Goal: Task Accomplishment & Management: Manage account settings

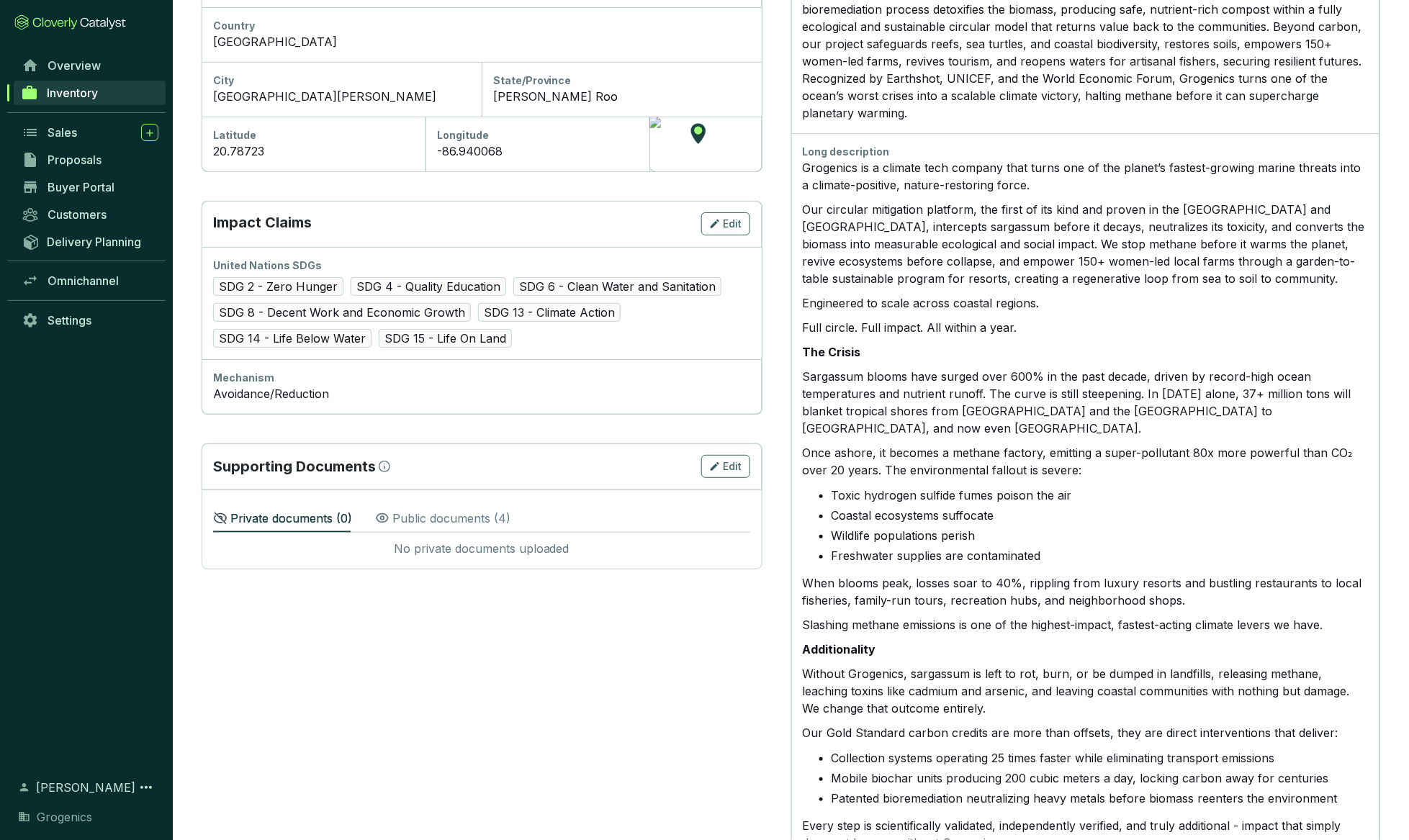
scroll to position [512, 0]
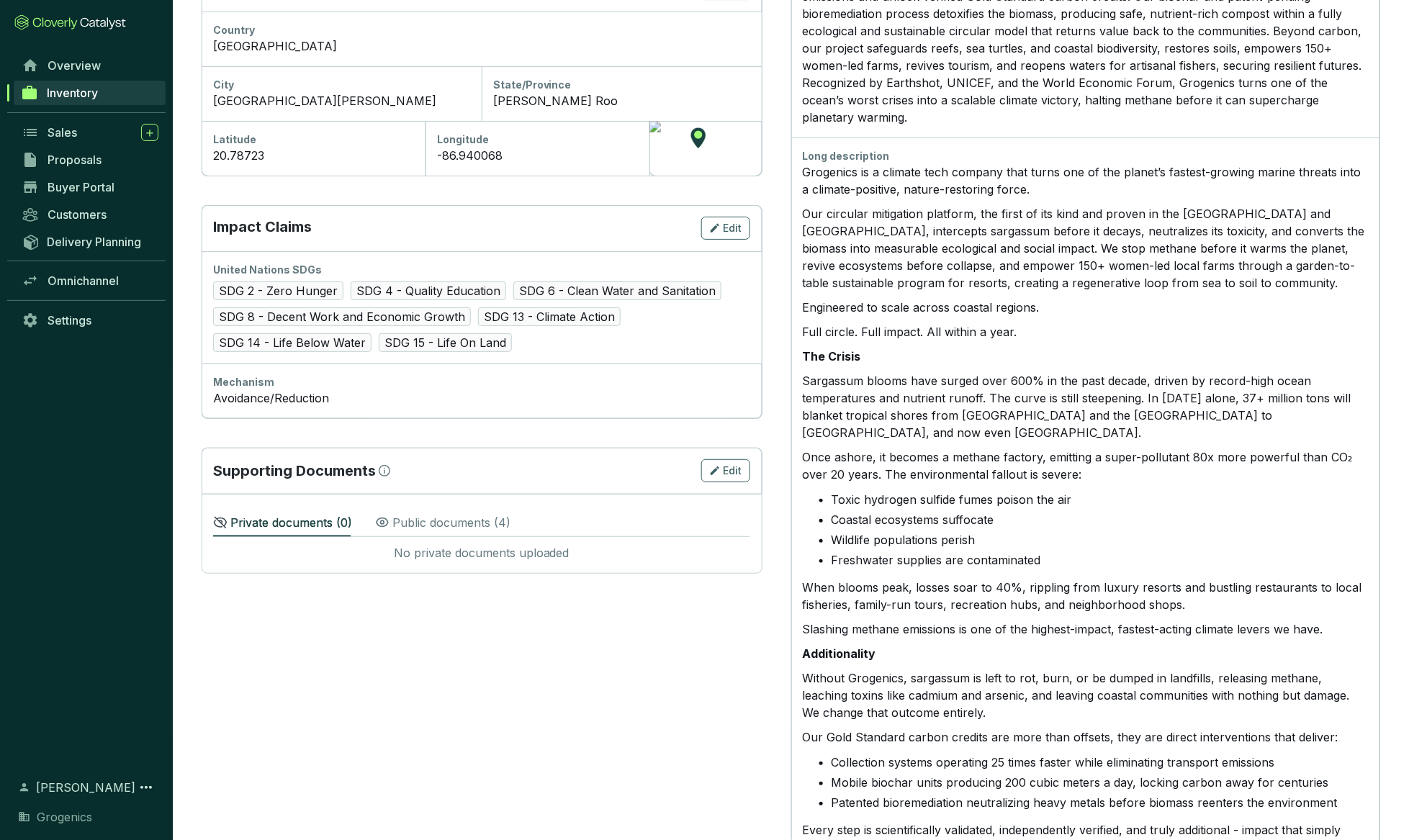
click at [805, 151] on div "Long description" at bounding box center [1085, 156] width 565 height 14
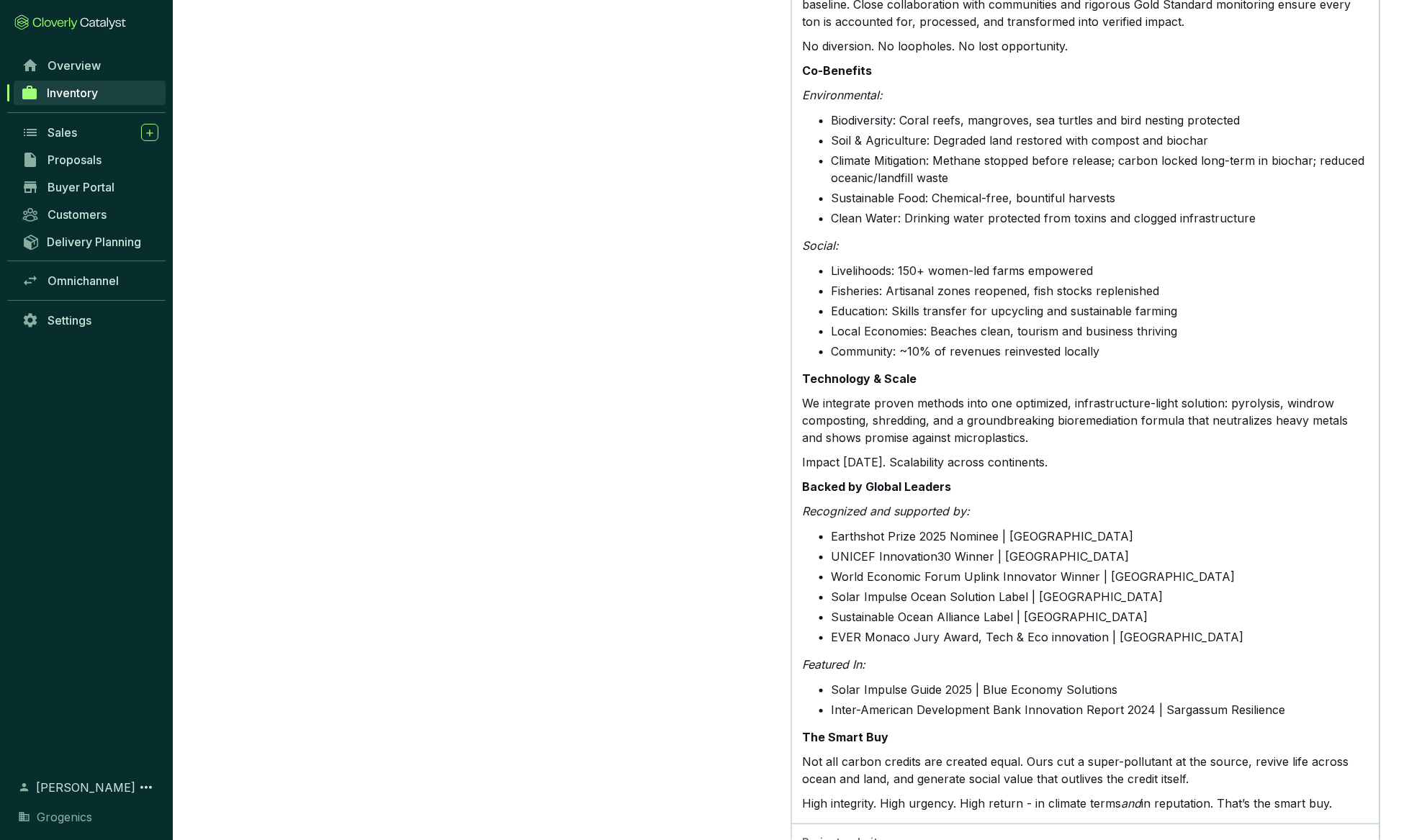
scroll to position [1703, 0]
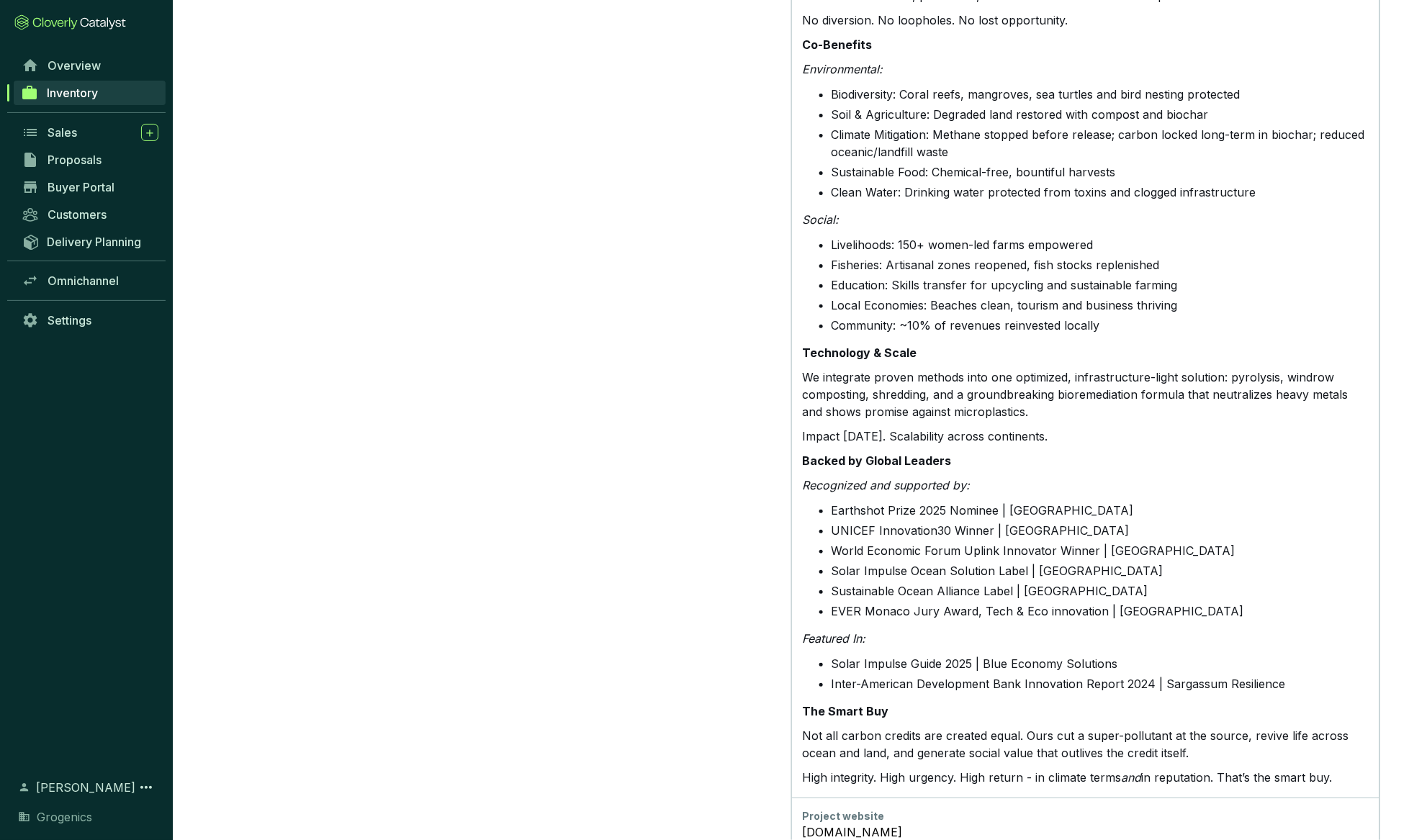
drag, startPoint x: 803, startPoint y: 151, endPoint x: 1359, endPoint y: 729, distance: 802.0
copy div "Lore ipsumdolors Ametconse ad e seddoei temp incidid utla etdol mag al eni admi…"
click at [861, 236] on li "Livelihoods: 150+ women-led farms empowered" at bounding box center [1100, 245] width 537 height 18
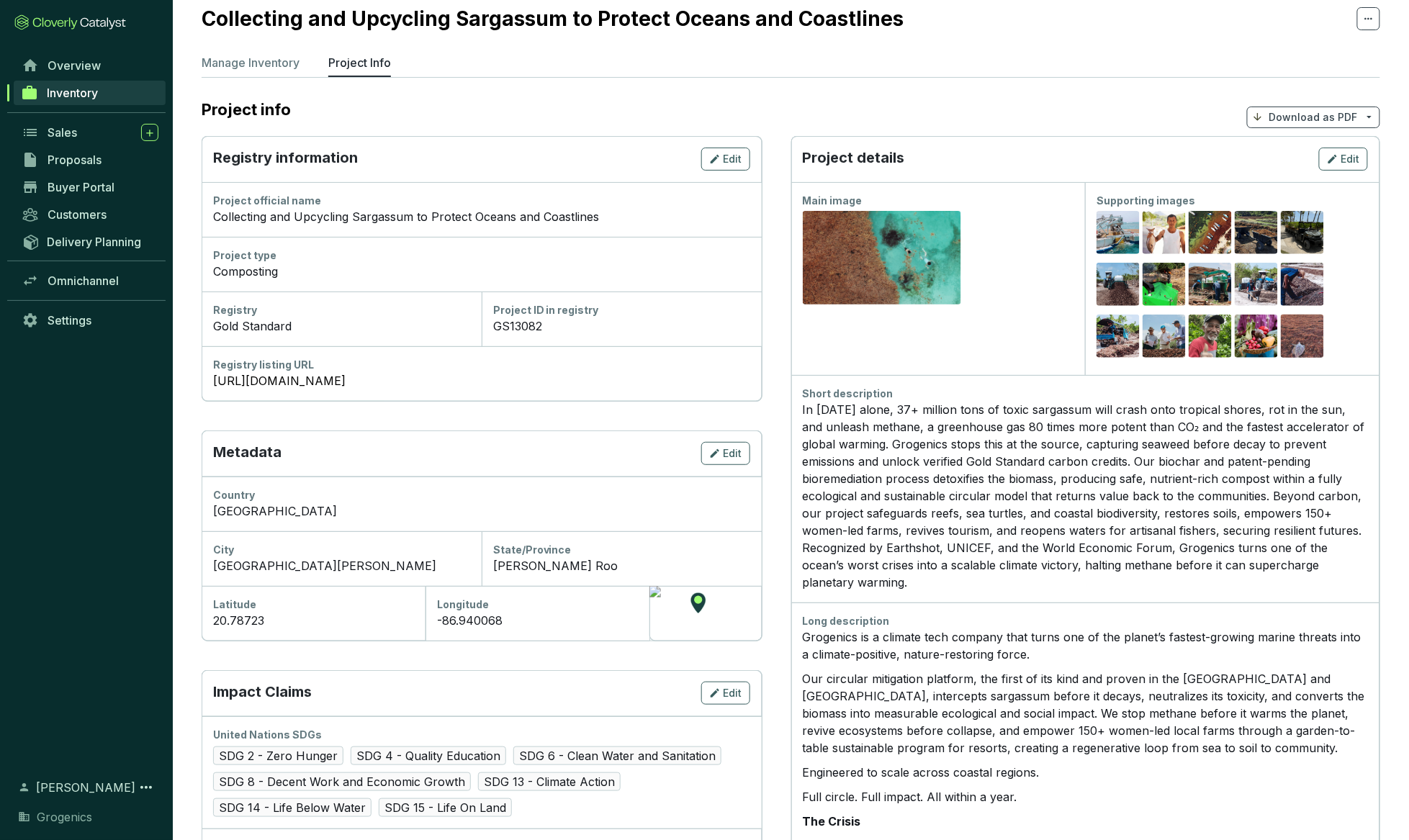
scroll to position [47, 0]
drag, startPoint x: 894, startPoint y: 442, endPoint x: 880, endPoint y: 456, distance: 19.8
click at [861, 456] on div "In [DATE] alone, 37+ million tons of toxic sargassum will crash onto tropical s…" at bounding box center [1085, 496] width 565 height 190
copy div "Grogenics stops this at the source, capturing seaweed before decay to prevent e…"
click at [861, 495] on div "In [DATE] alone, 37+ million tons of toxic sargassum will crash onto tropical s…" at bounding box center [1085, 496] width 565 height 190
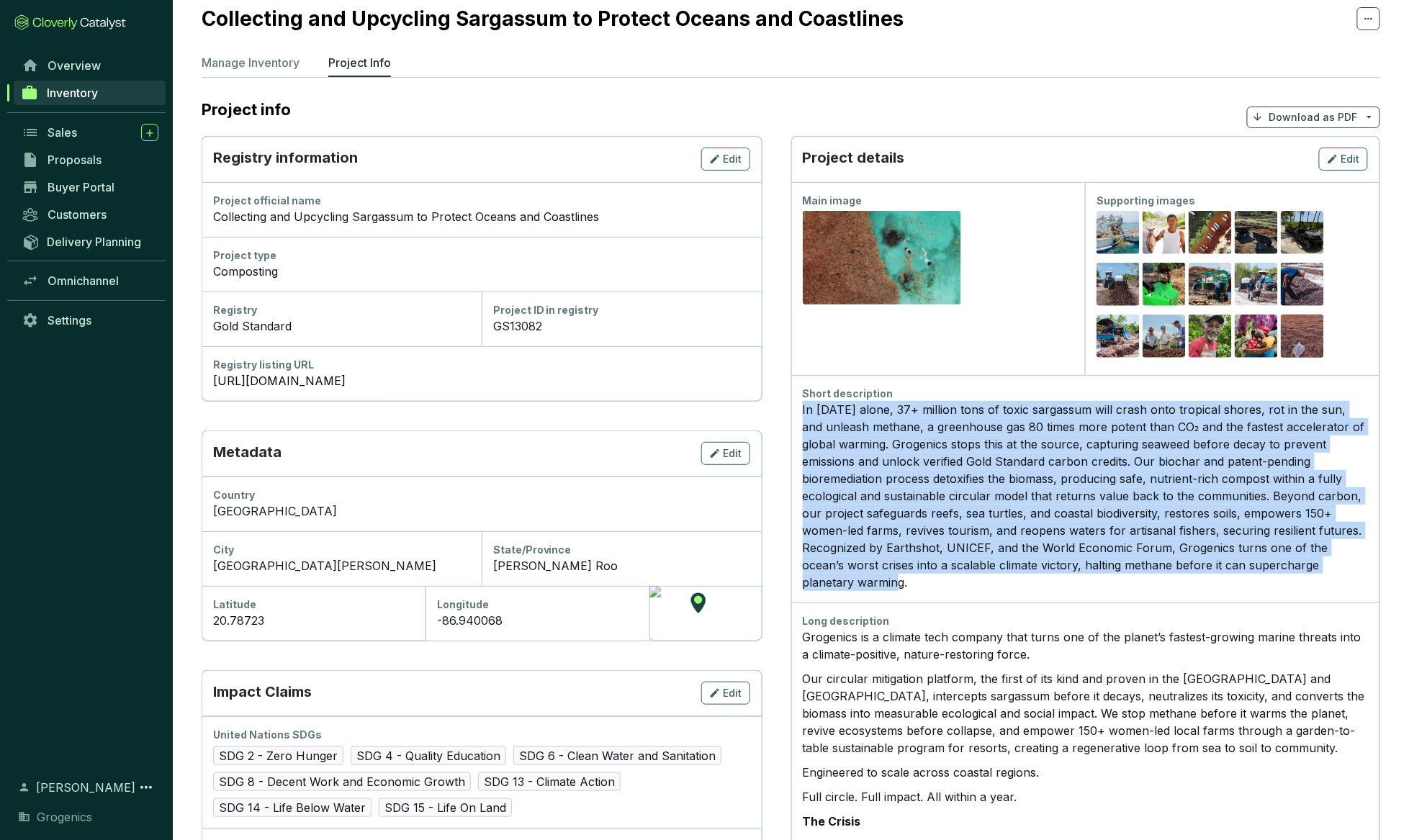
drag, startPoint x: 802, startPoint y: 406, endPoint x: 927, endPoint y: 573, distance: 208.6
click at [861, 573] on div "In [DATE] alone, 37+ million tons of toxic sargassum will crash onto tropical s…" at bounding box center [1085, 496] width 565 height 190
copy div "In [DATE] alone, 37+ million tons of toxic sargassum will crash onto tropical s…"
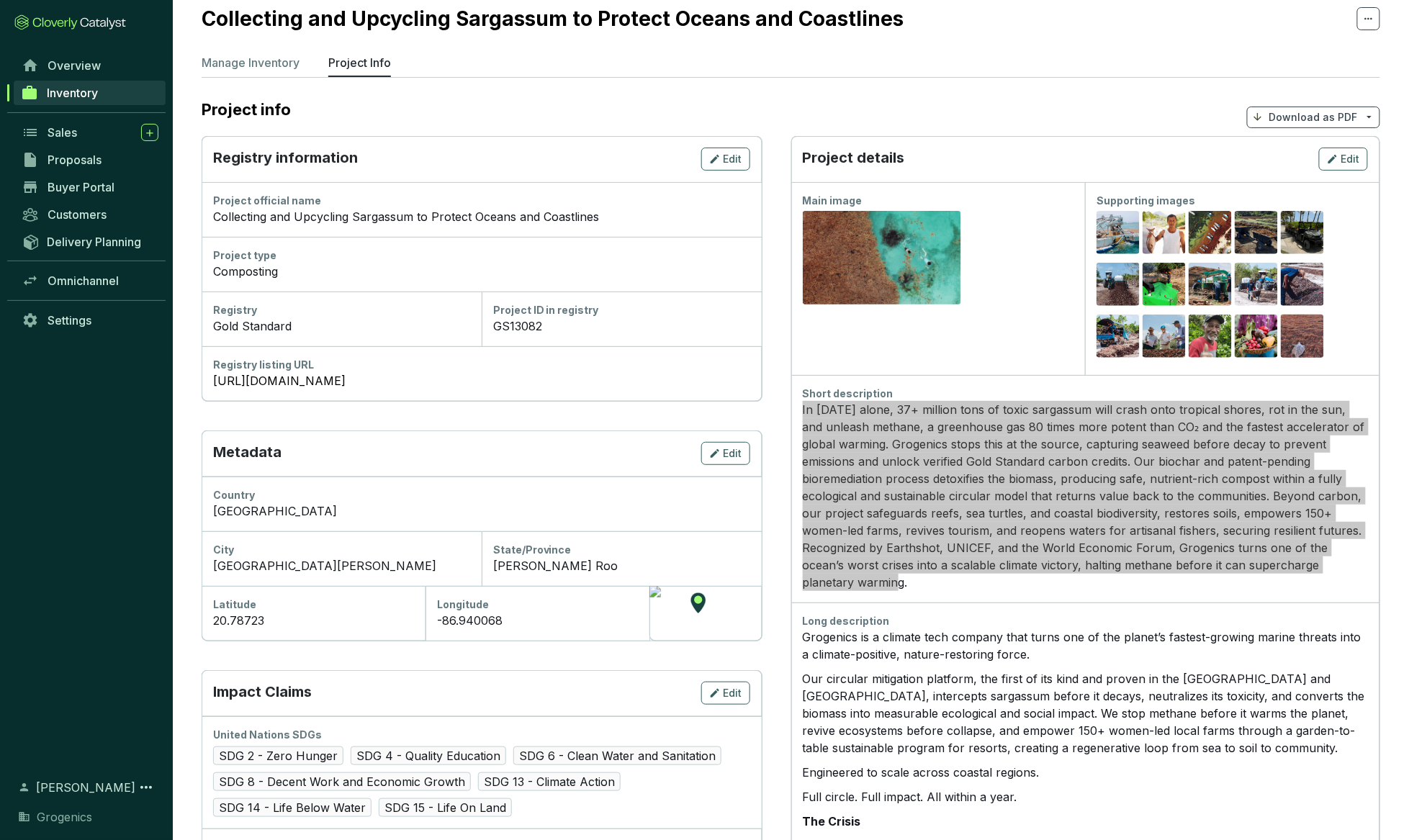
click at [861, 509] on div "In [DATE] alone, 37+ million tons of toxic sargassum will crash onto tropical s…" at bounding box center [1085, 496] width 565 height 190
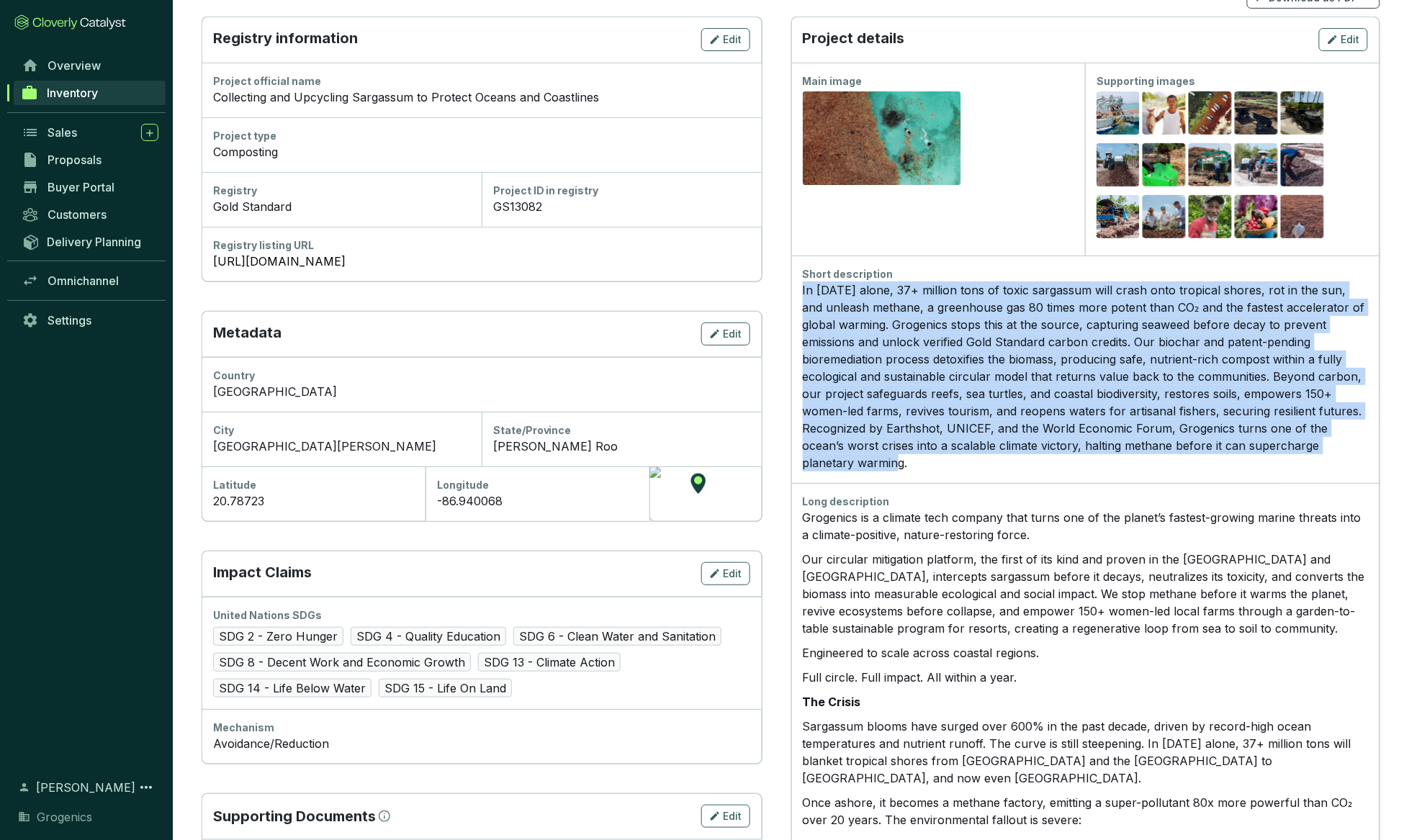
scroll to position [164, 0]
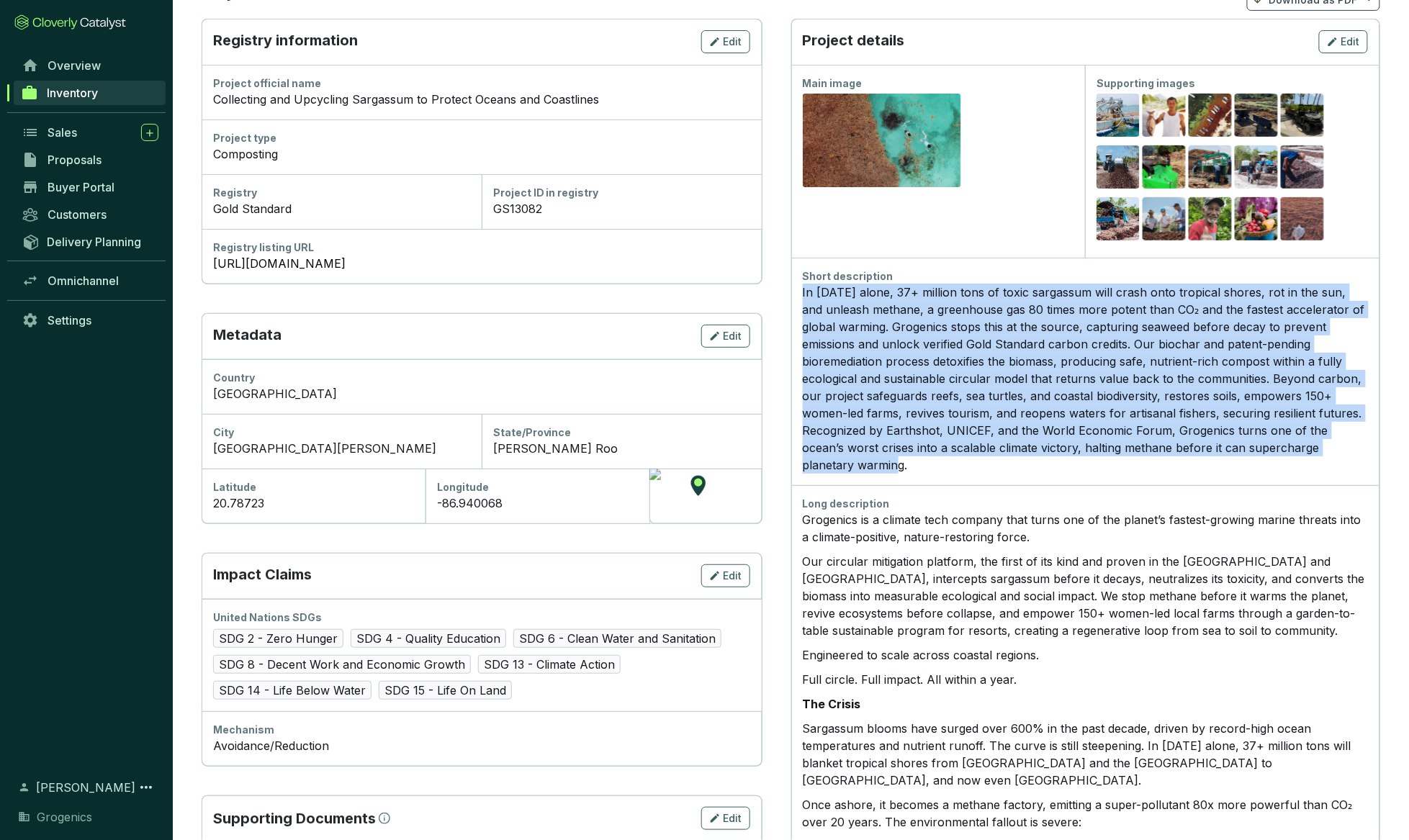
click at [861, 457] on div "In [DATE] alone, 37+ million tons of toxic sargassum will crash onto tropical s…" at bounding box center [1085, 379] width 565 height 190
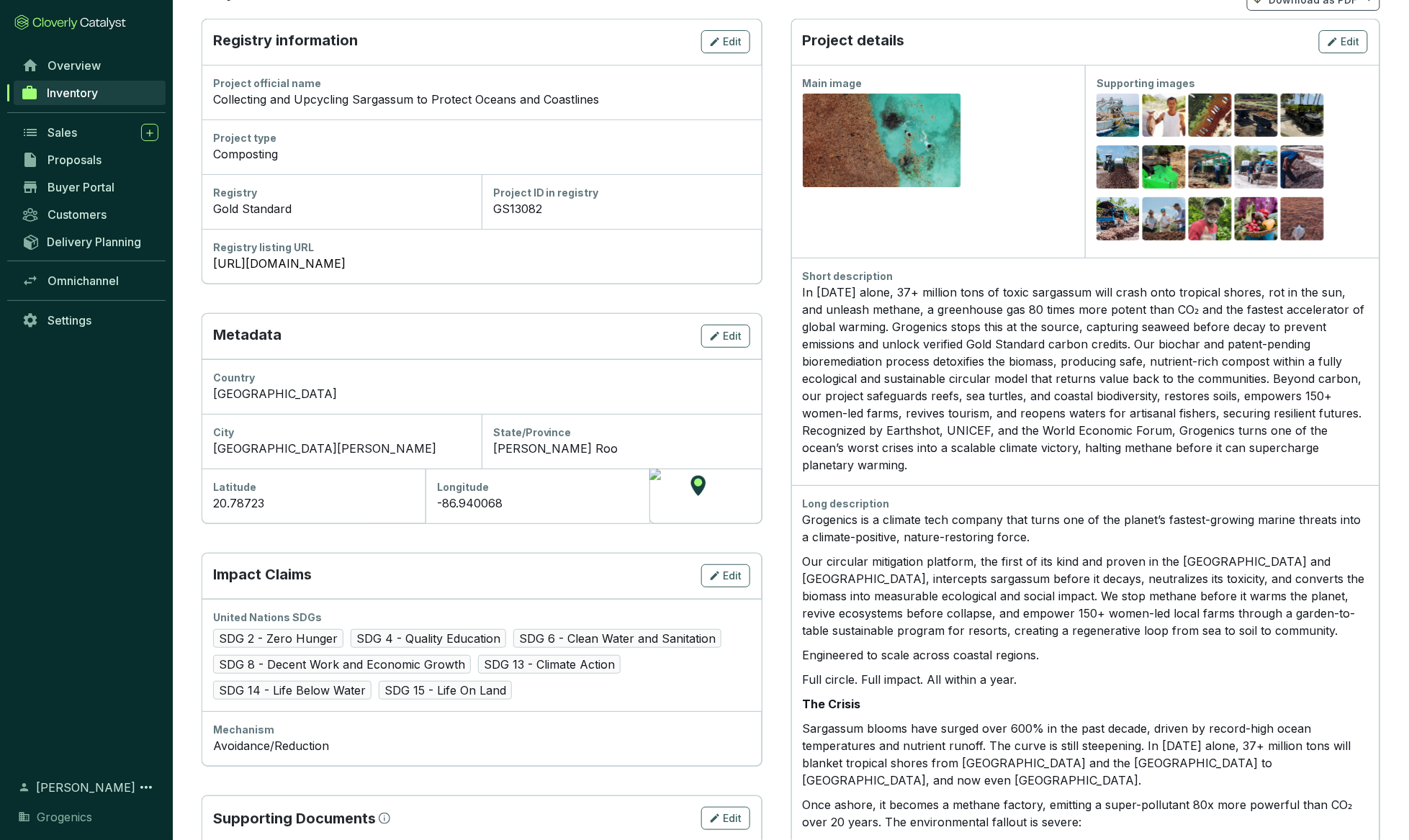
scroll to position [122, 0]
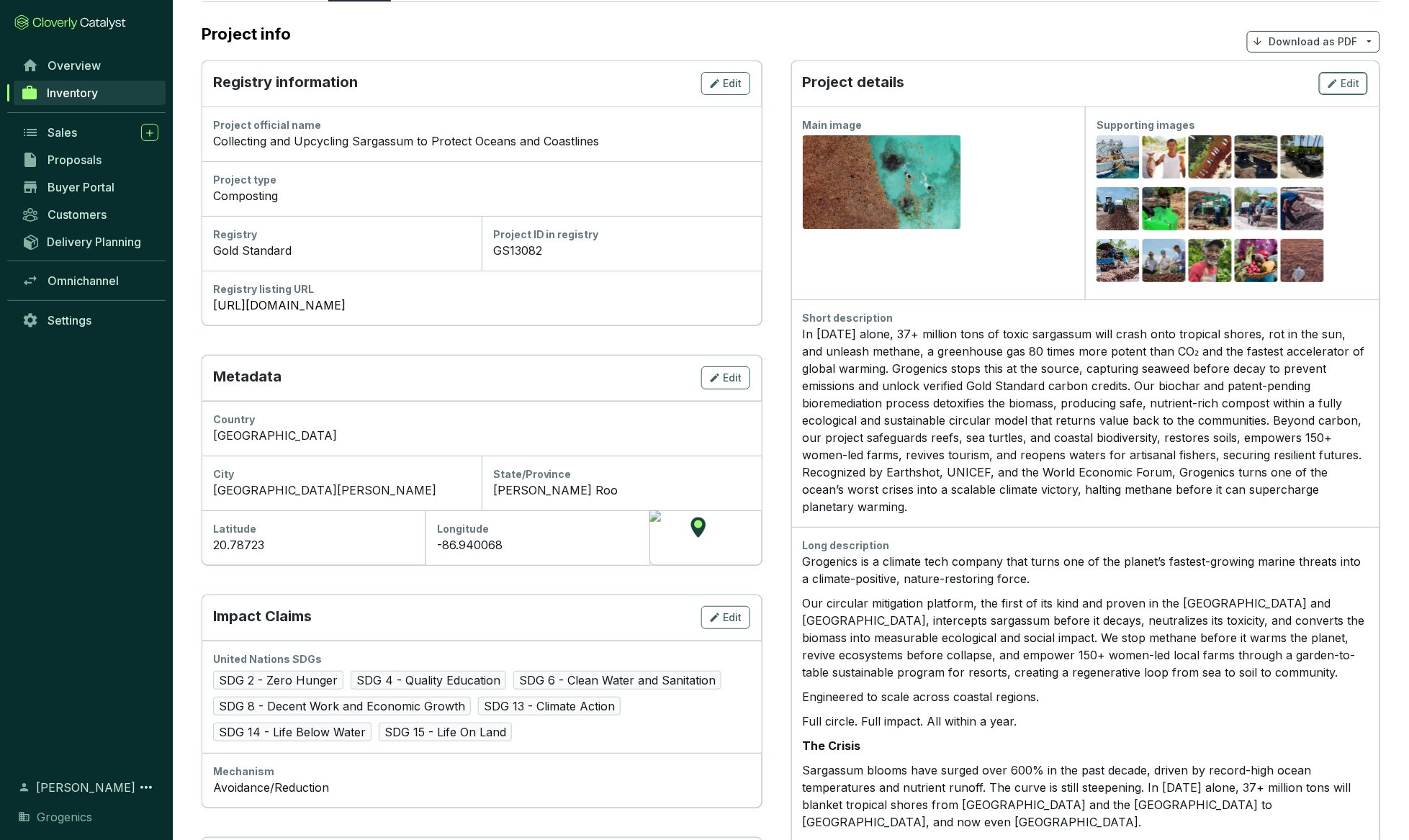
click at [861, 82] on span "Edit" at bounding box center [1350, 83] width 18 height 14
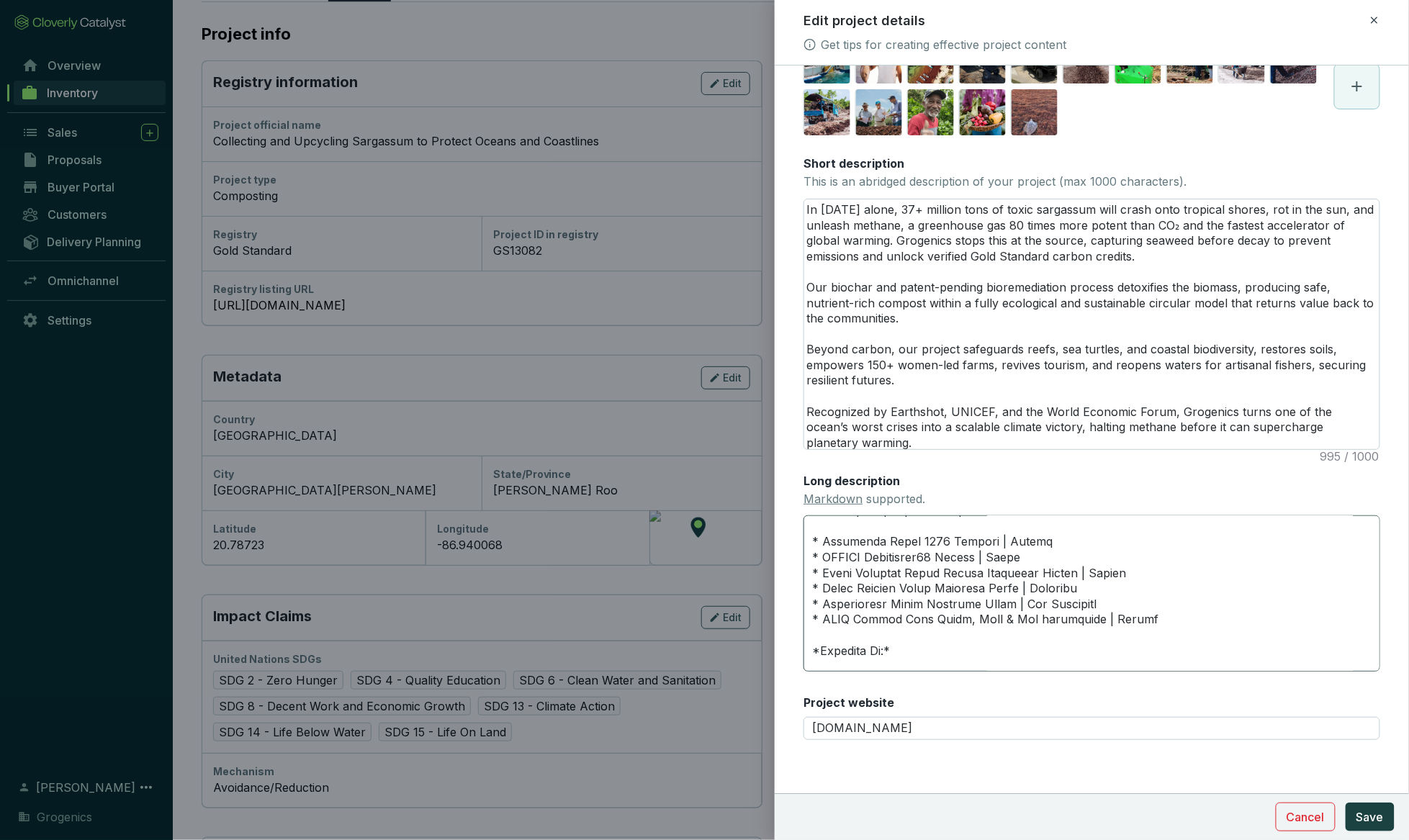
scroll to position [1632, 0]
click at [861, 585] on textarea "Long description Markdown supported." at bounding box center [1092, 593] width 576 height 156
type textarea "Loremipsu do s ametcon adip elitsed doei tempo inc ut lab etdolo’m aliquae-admi…"
paste textarea "Prix Bulles [PERSON_NAME] Finalist | Théoule-sur-Mer"
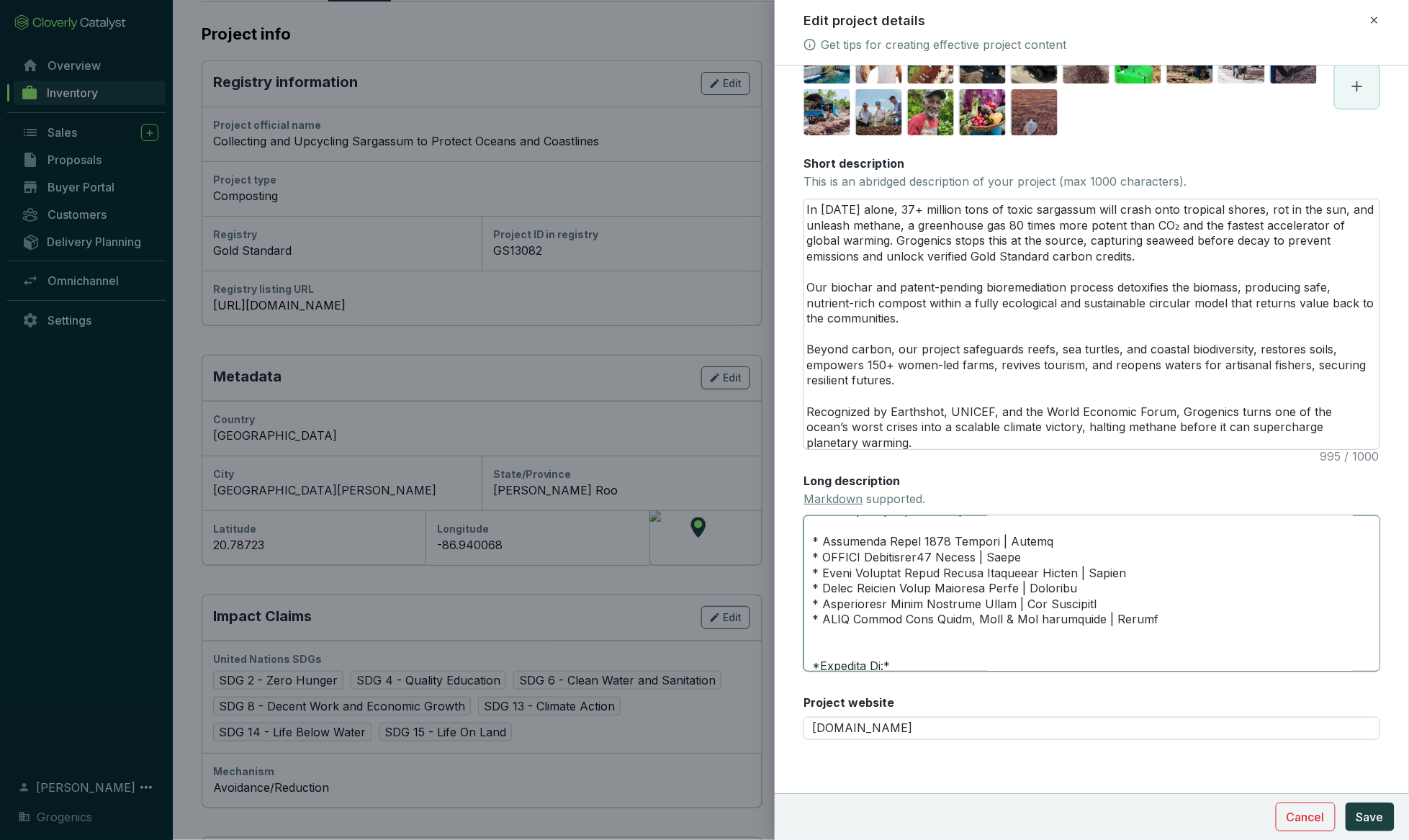
type textarea "Loremipsu do s ametcon adip elitsed doei tempo inc ut lab etdolo’m aliquae-admi…"
drag, startPoint x: 822, startPoint y: 586, endPoint x: 798, endPoint y: 586, distance: 24.0
click at [798, 586] on form "Main image Recommended pixel size is: 1600 x 1200. Maximum supported file size …" at bounding box center [1092, 338] width 634 height 976
click at [813, 602] on textarea "Long description Markdown supported." at bounding box center [1092, 593] width 576 height 156
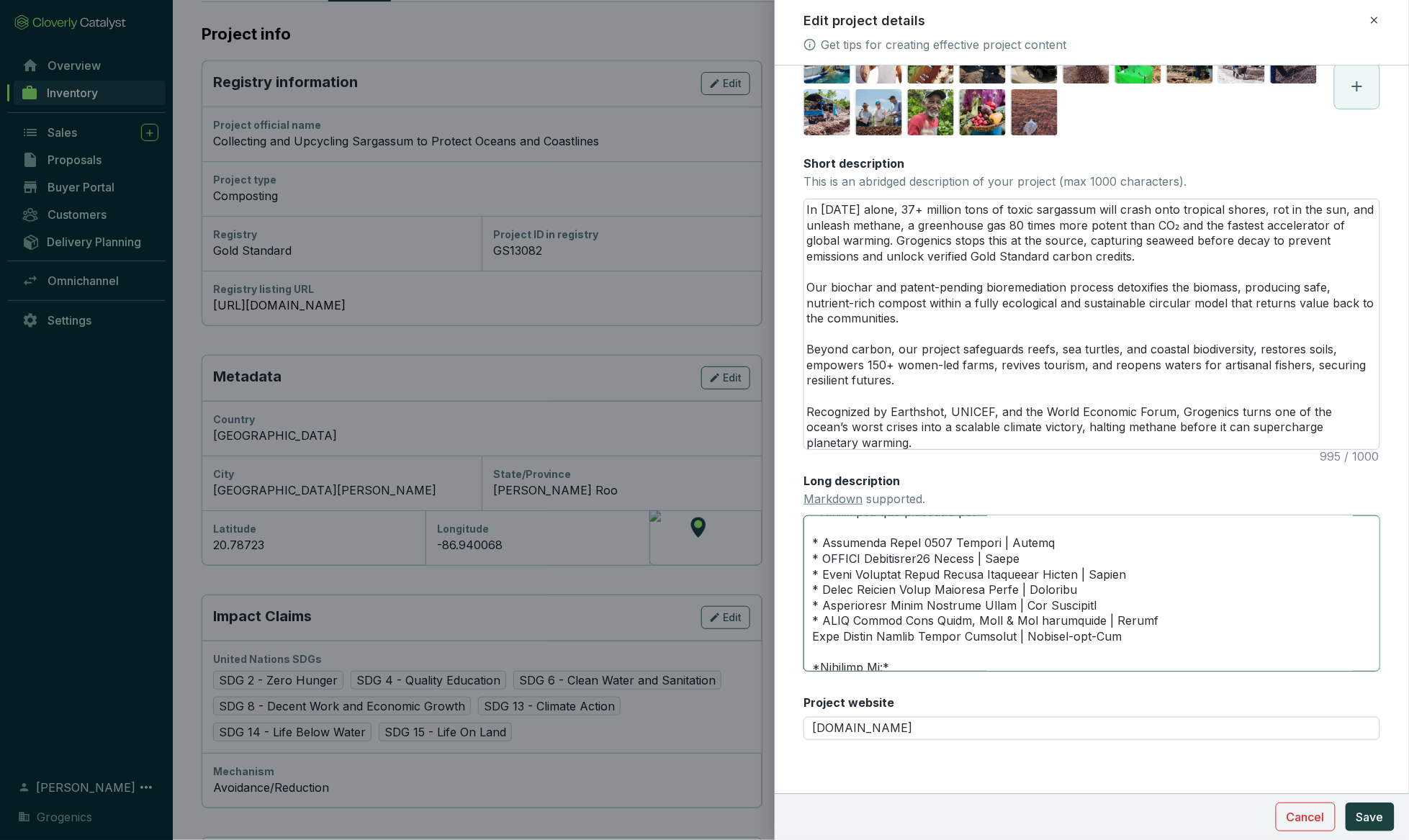
paste textarea "*"
type textarea "Loremipsu do s ametcon adip elitsed doei tempo inc ut lab etdolo’m aliquae-admi…"
click at [861, 612] on textarea "Long description Markdown supported." at bounding box center [1092, 593] width 576 height 156
type textarea "Loremipsu do s ametcon adip elitsed doei tempo inc ut lab etdolo’m aliquae-admi…"
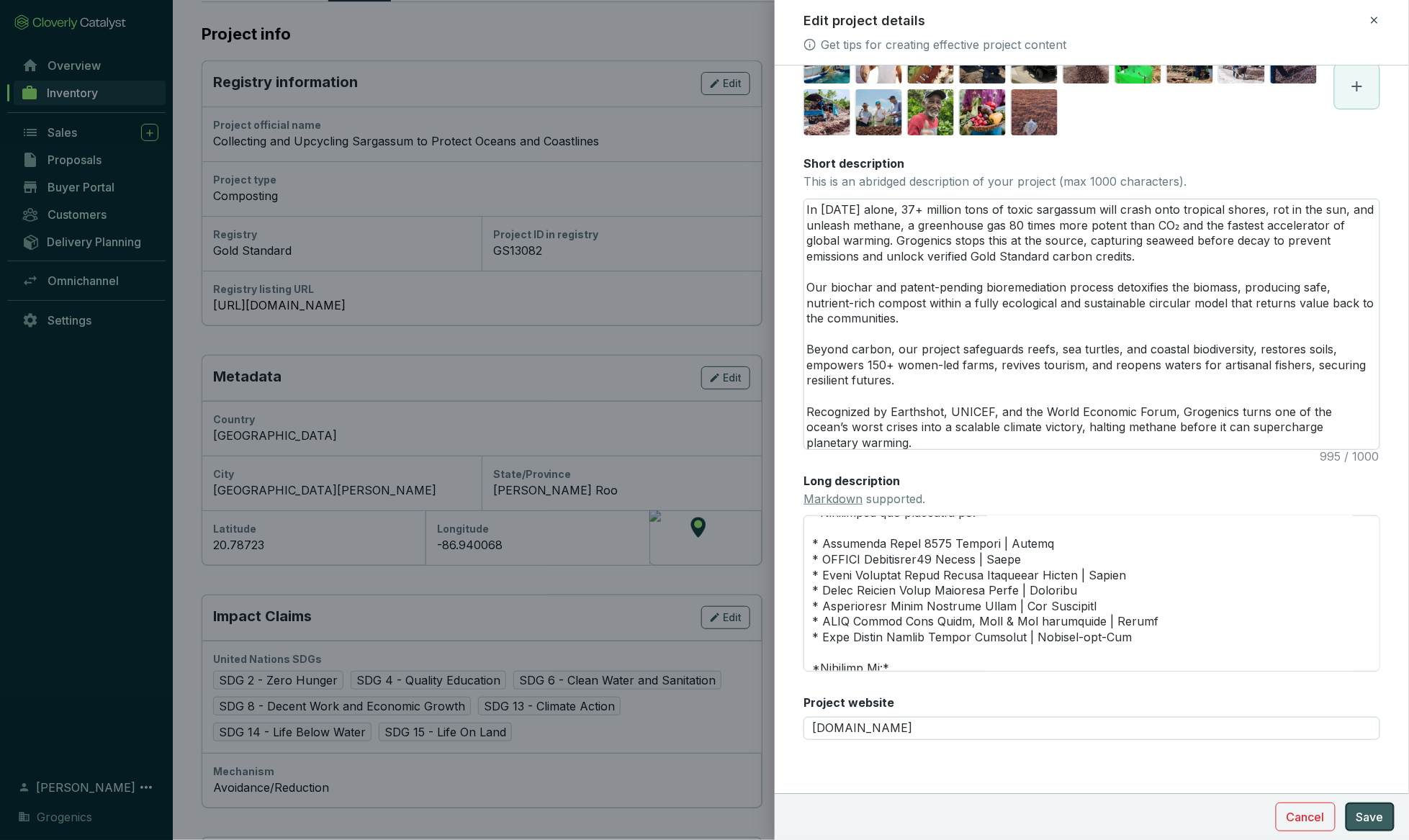
click at [861, 815] on span "Save" at bounding box center [1370, 817] width 28 height 18
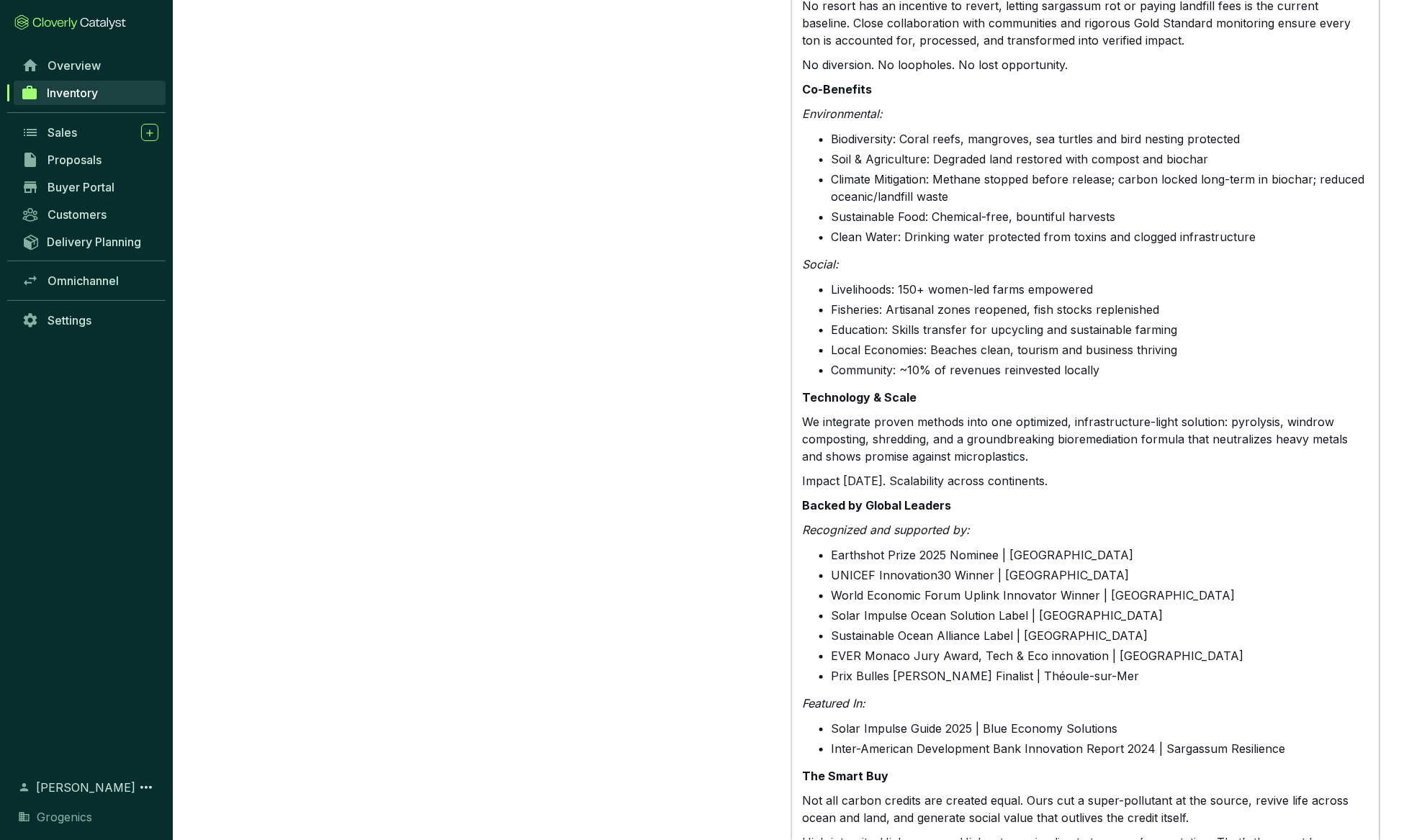
scroll to position [1724, 0]
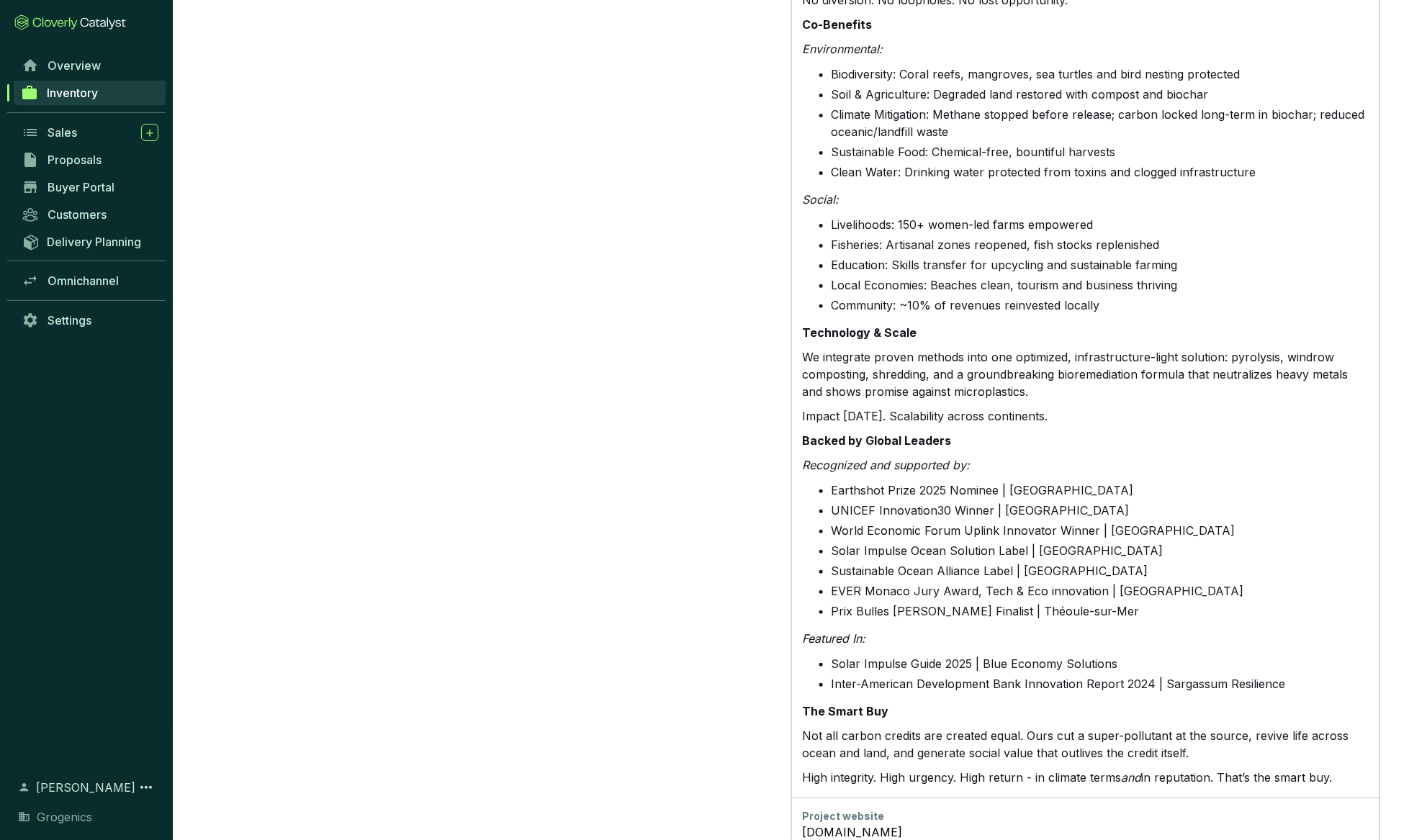
drag, startPoint x: 803, startPoint y: 229, endPoint x: 1367, endPoint y: 746, distance: 765.1
copy div "Loremipsu do s ametcon adip elitsed doei tempo inc ut lab etdolo’m aliquae-admi…"
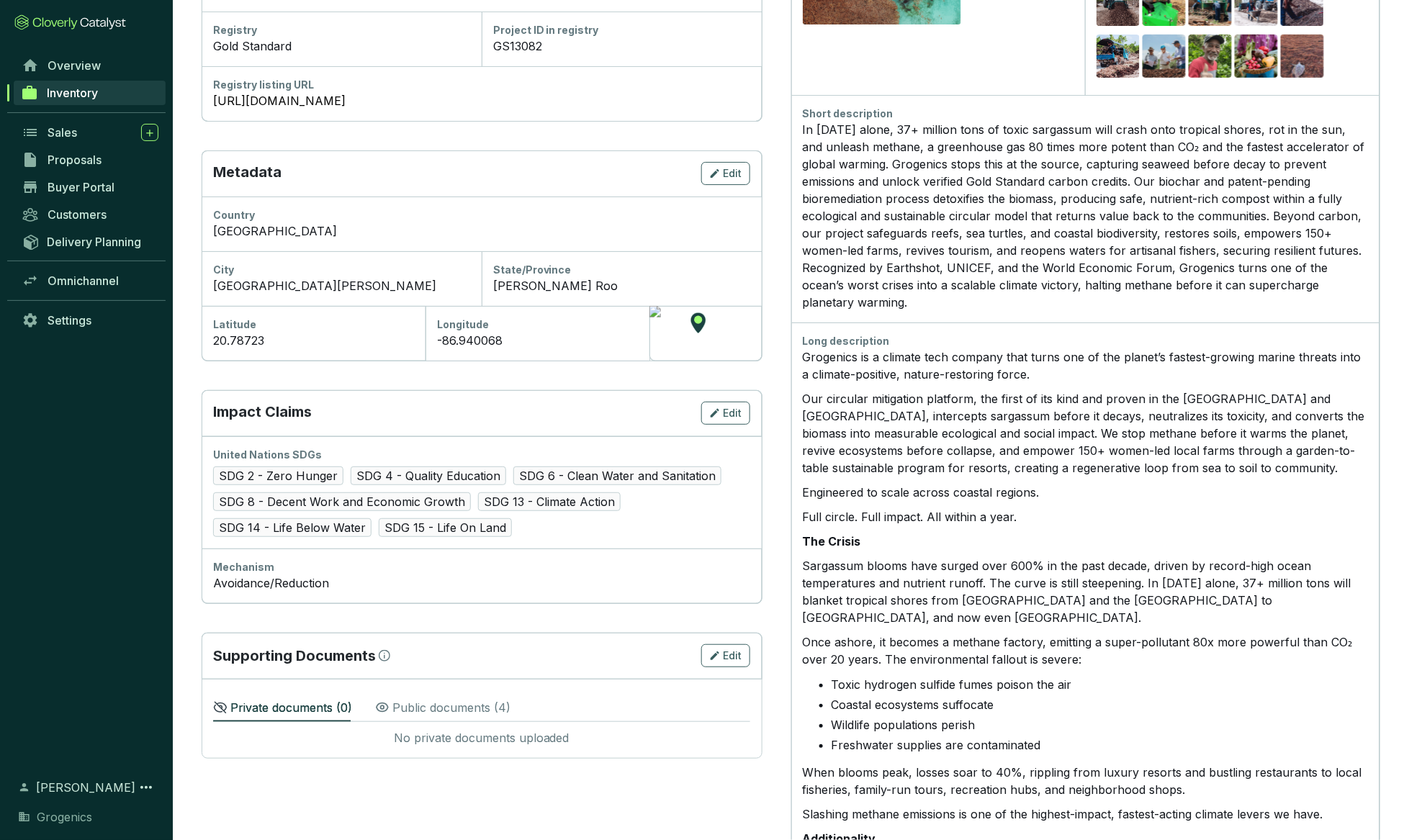
scroll to position [322, 0]
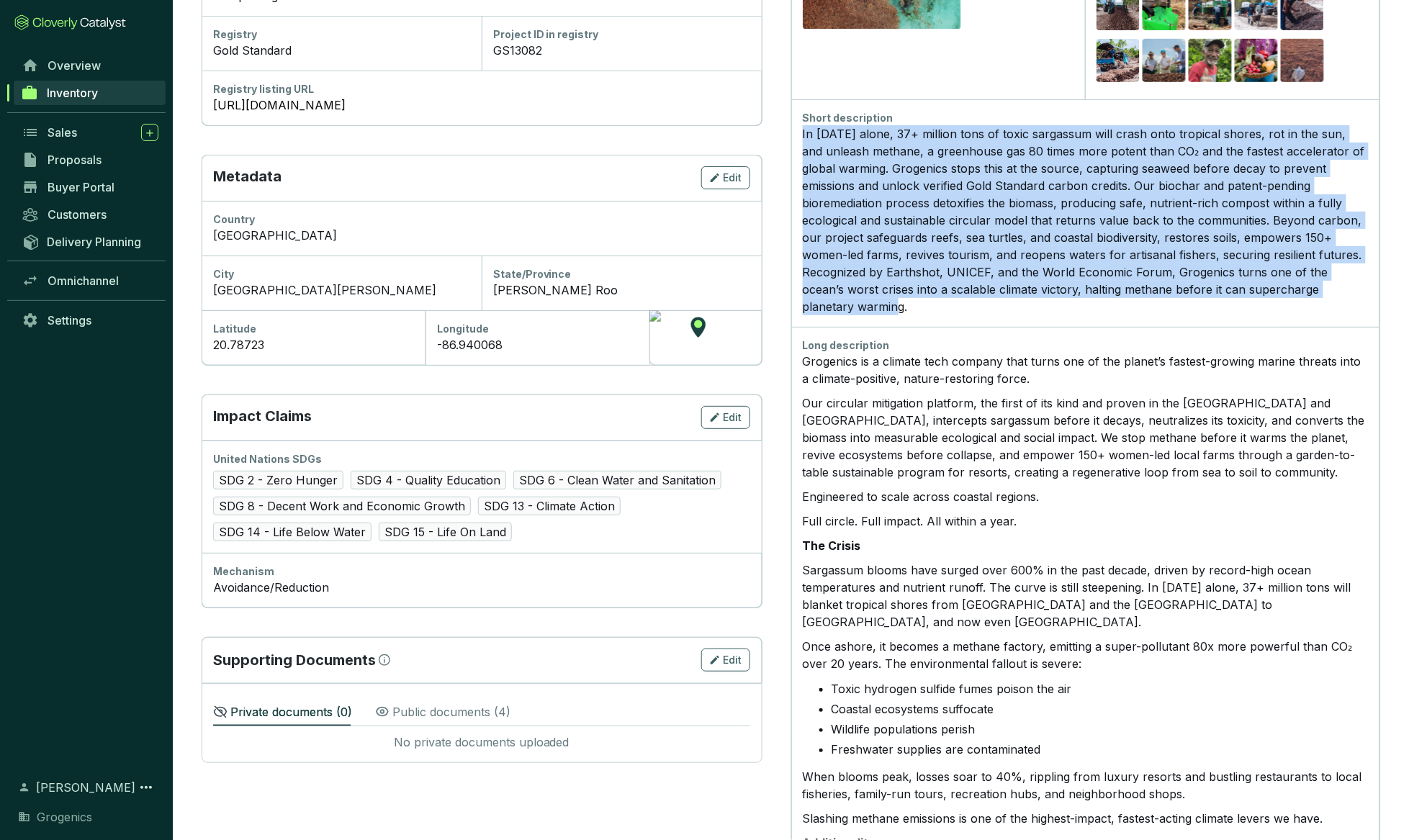
drag, startPoint x: 803, startPoint y: 131, endPoint x: 938, endPoint y: 290, distance: 208.6
click at [861, 294] on div "In [DATE] alone, 37+ million tons of toxic sargassum will crash onto tropical s…" at bounding box center [1085, 220] width 565 height 190
copy div "In [DATE] alone, 37+ million tons of toxic sargassum will crash onto tropical s…"
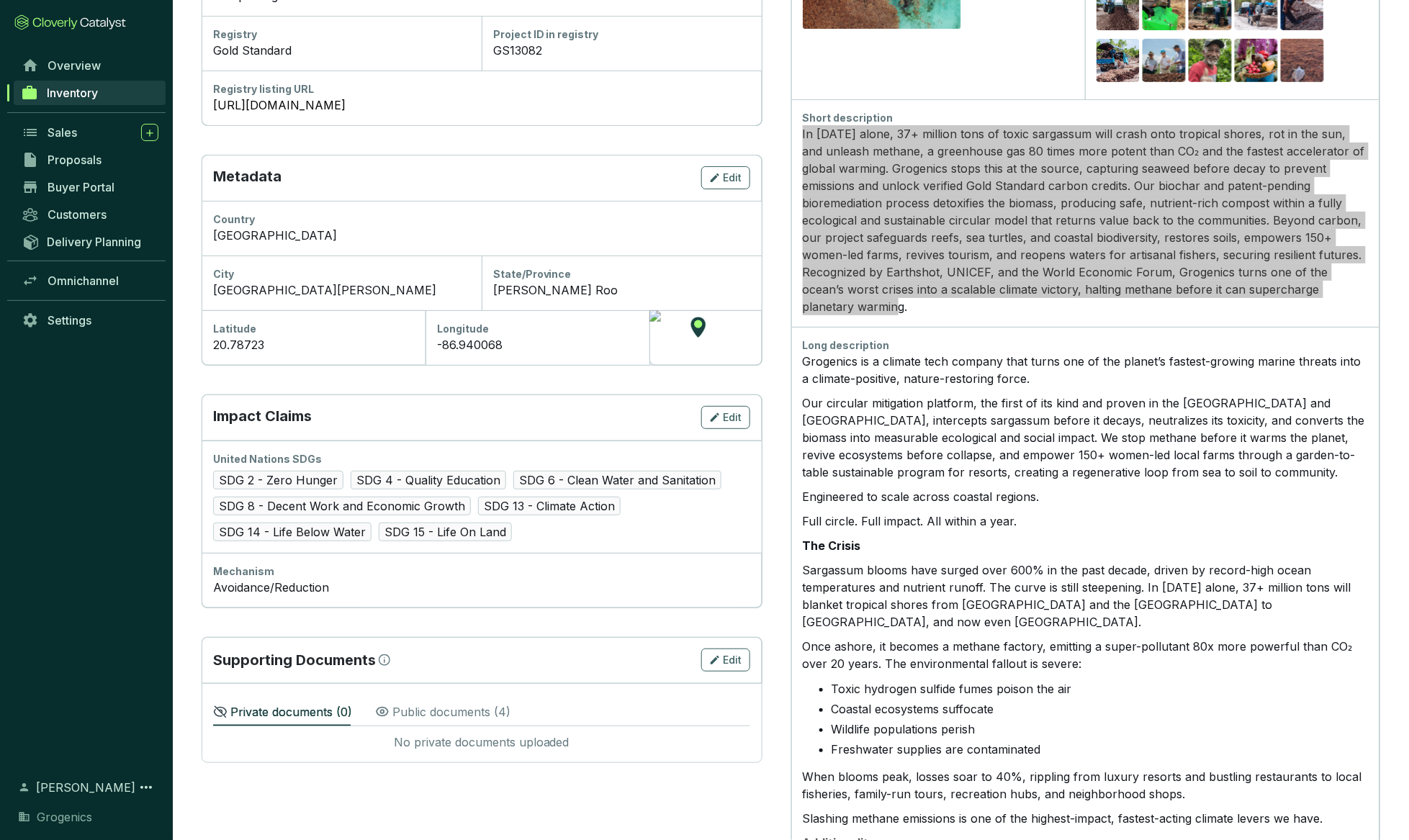
click at [861, 300] on div "In [DATE] alone, 37+ million tons of toxic sargassum will crash onto tropical s…" at bounding box center [1085, 220] width 565 height 190
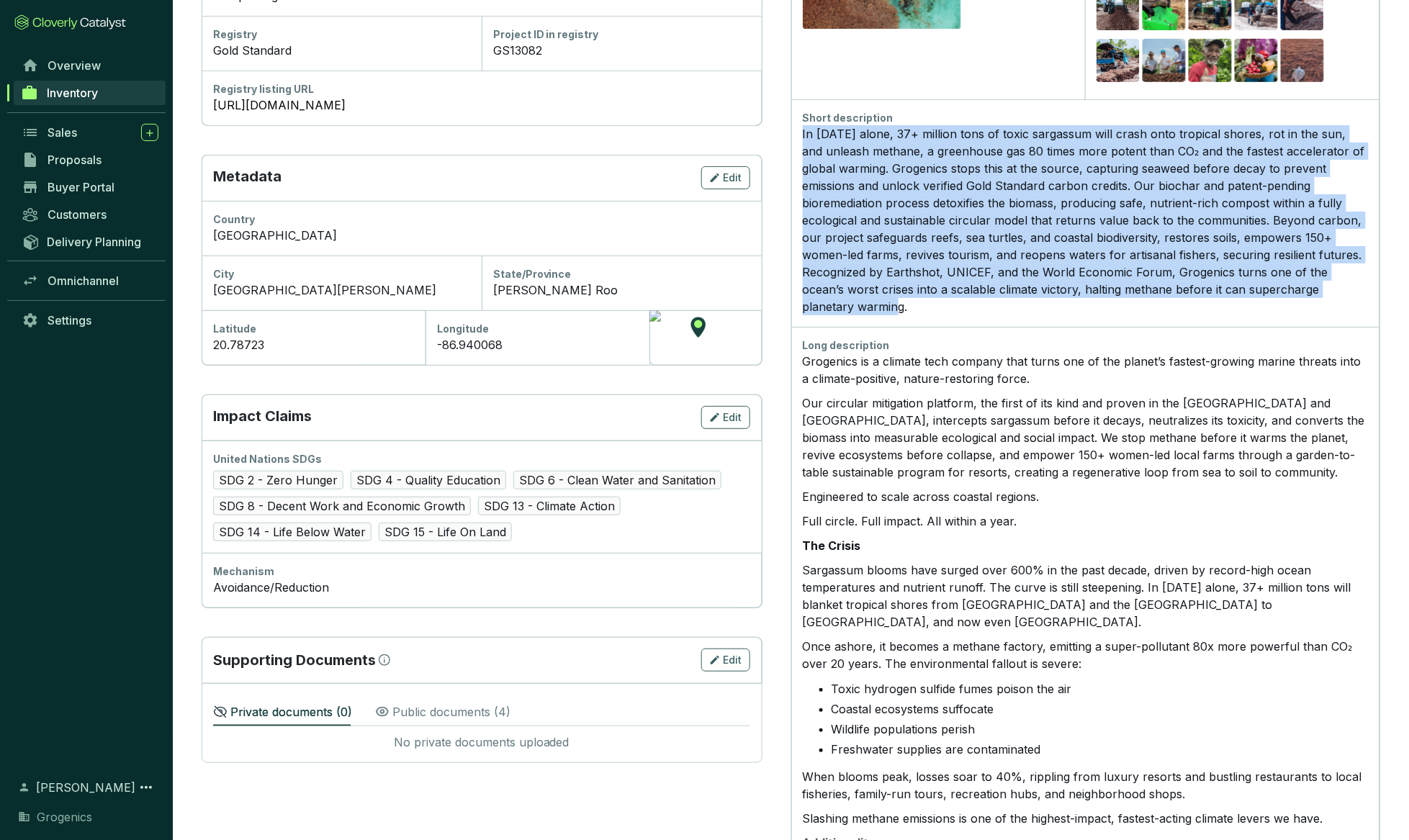
click at [861, 300] on div "In [DATE] alone, 37+ million tons of toxic sargassum will crash onto tropical s…" at bounding box center [1085, 220] width 565 height 190
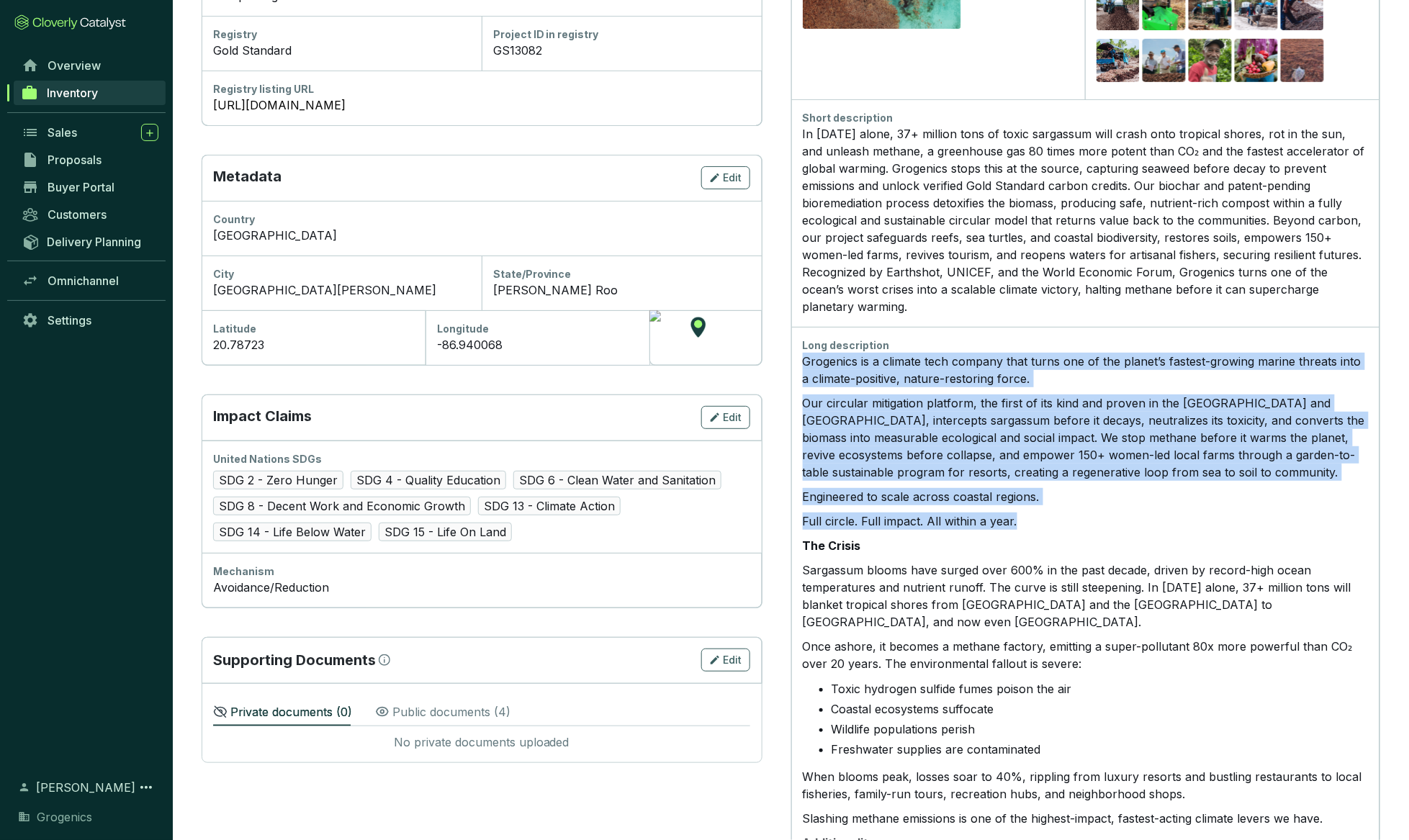
drag, startPoint x: 804, startPoint y: 357, endPoint x: 1040, endPoint y: 517, distance: 285.1
copy div "Grogenics is a climate tech company that turns one of the planet’s fastest-grow…"
click at [861, 402] on p "Our circular mitigation platform, the first of its kind and proven in the [GEOG…" at bounding box center [1085, 437] width 565 height 86
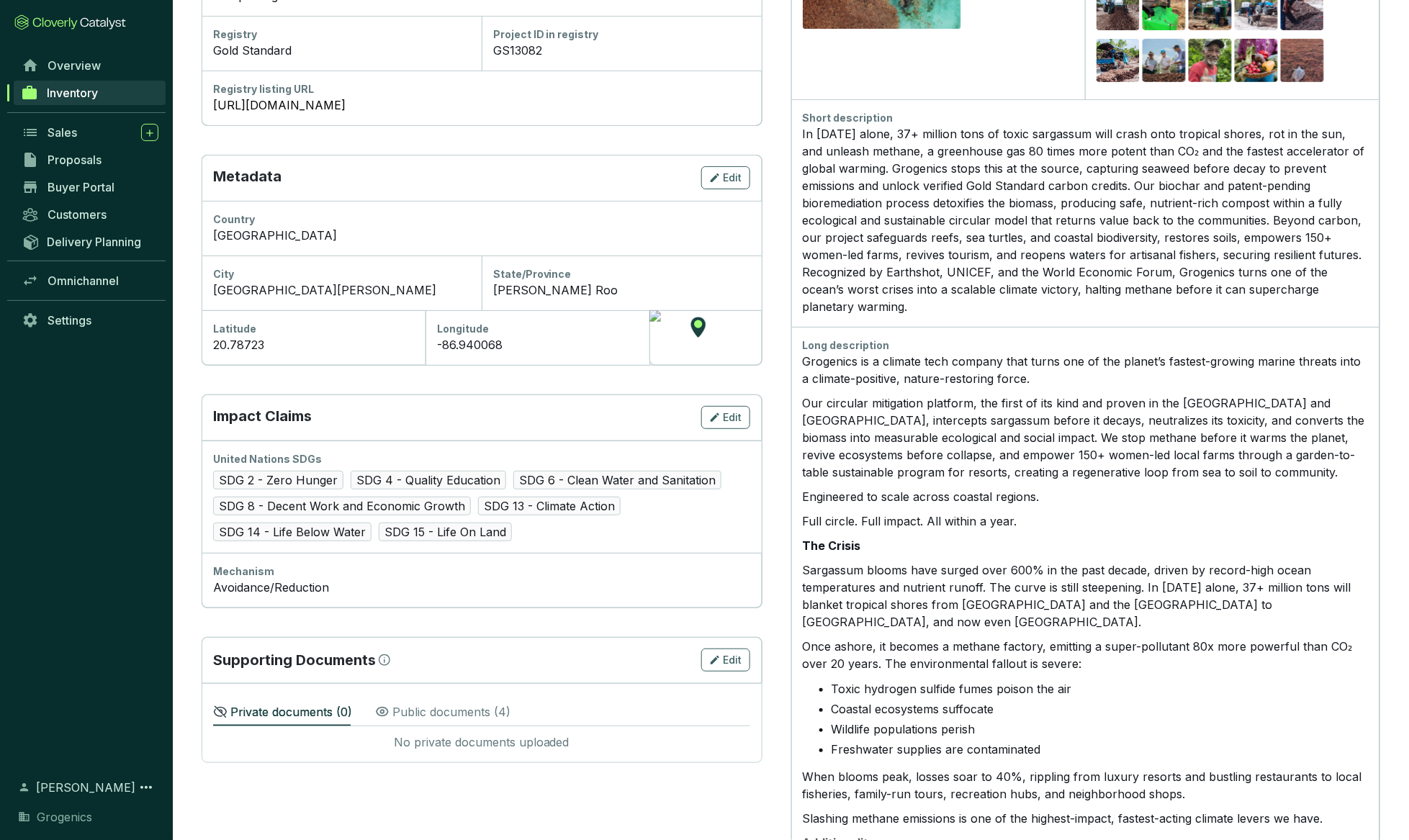
click at [803, 340] on div "Long description" at bounding box center [1085, 345] width 565 height 14
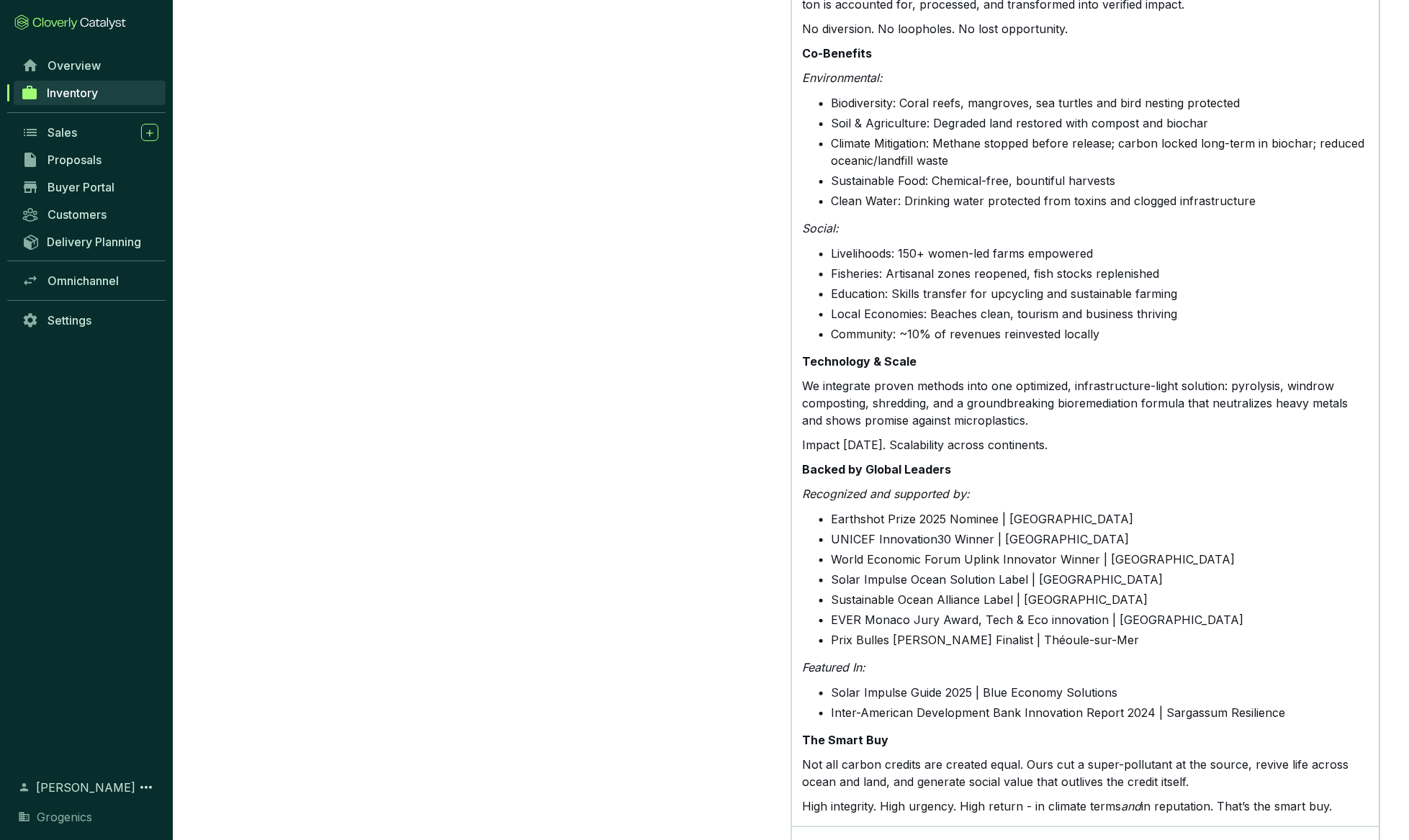
scroll to position [1724, 0]
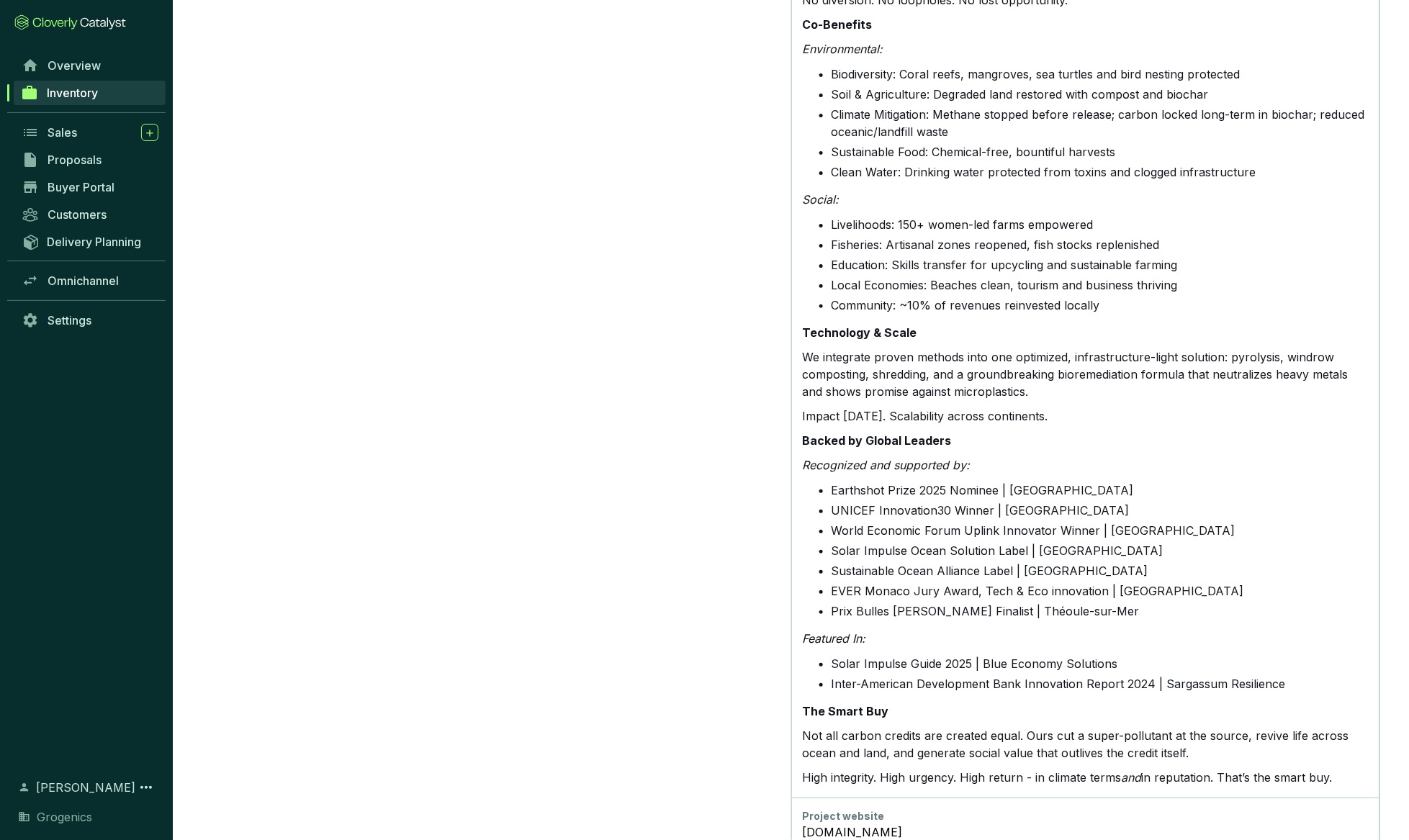
drag, startPoint x: 803, startPoint y: 339, endPoint x: 1350, endPoint y: 740, distance: 678.2
copy div "Lore ipsumdolors Ametconse ad e seddoei temp incidid utla etdol mag al eni admi…"
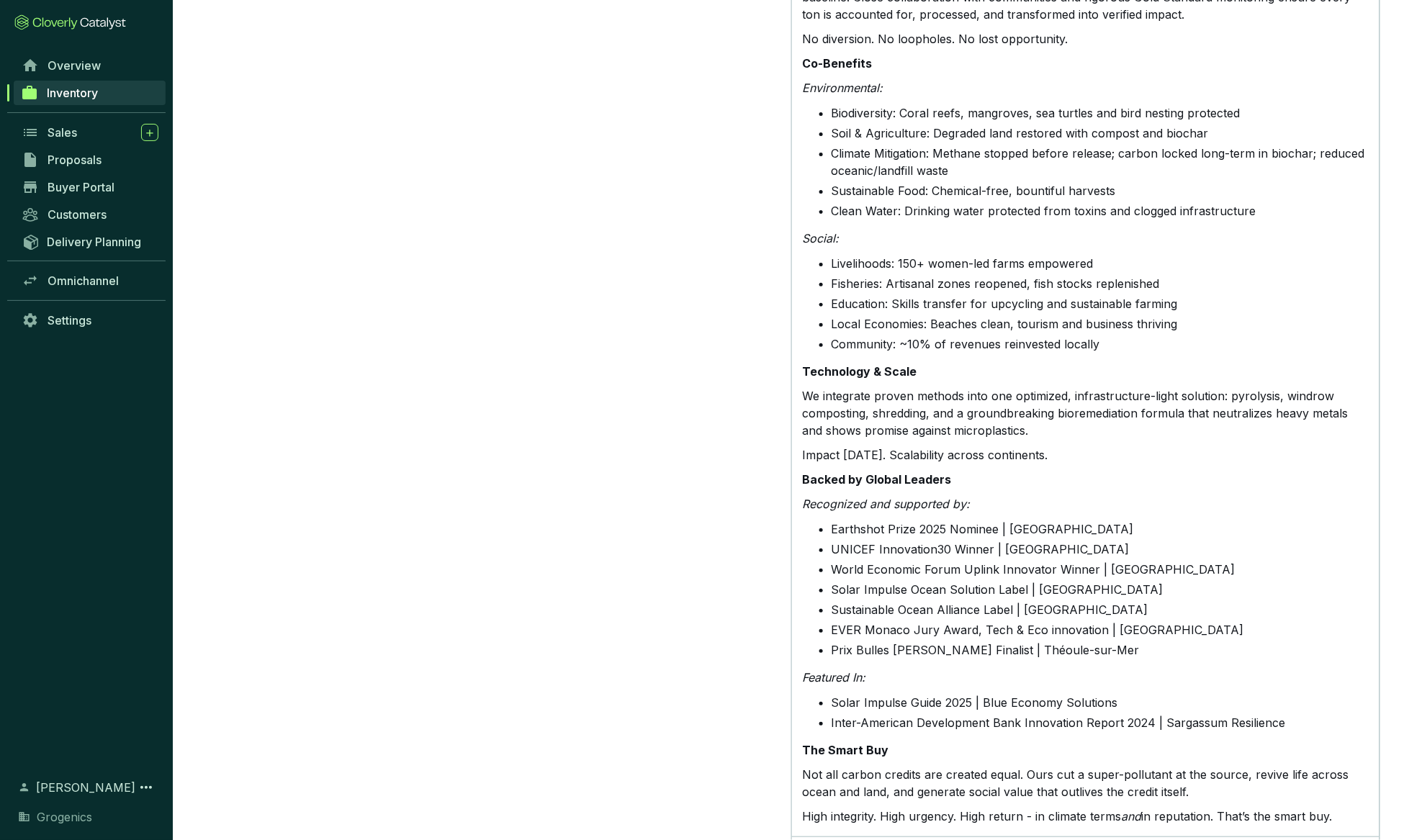
scroll to position [1687, 0]
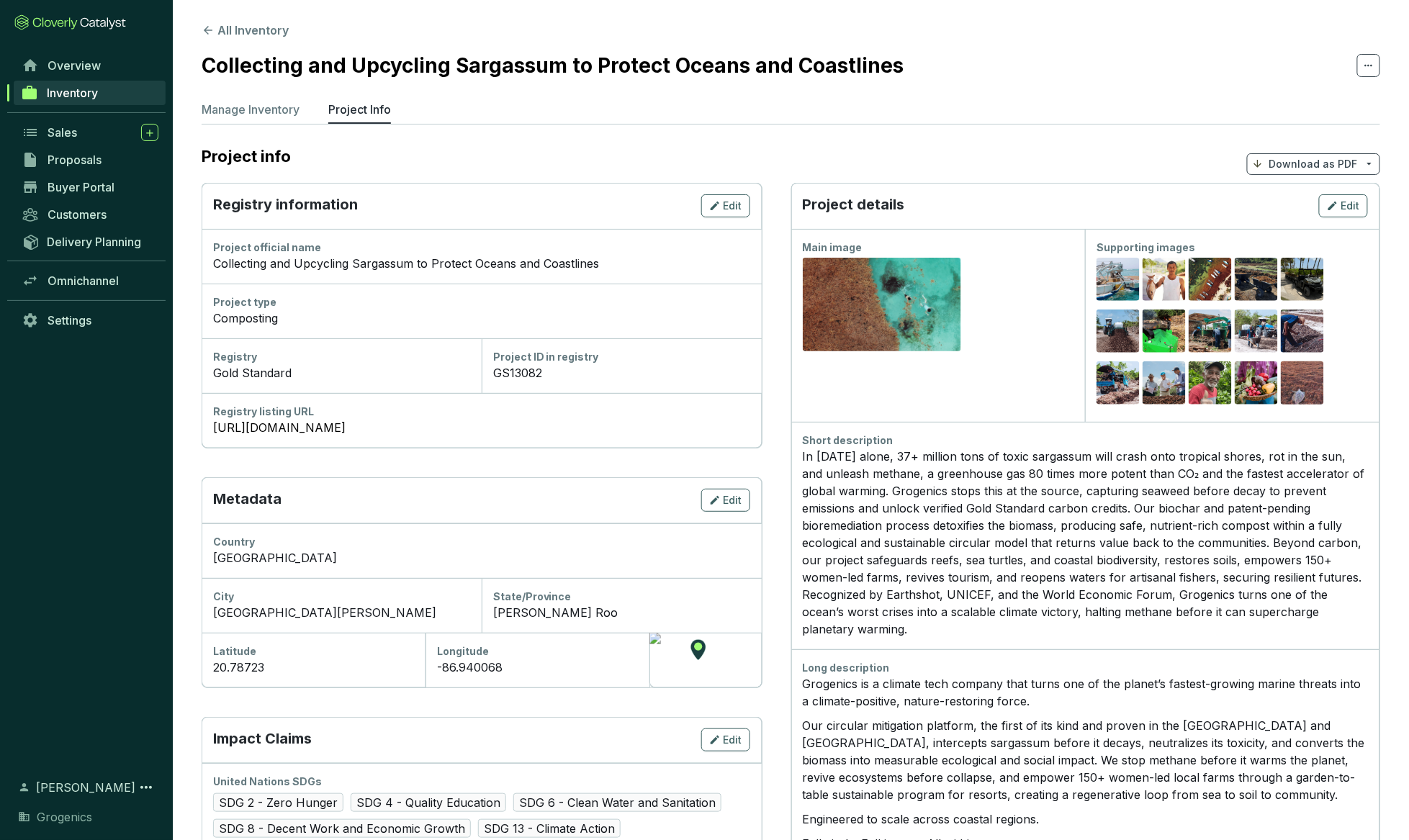
scroll to position [0, 0]
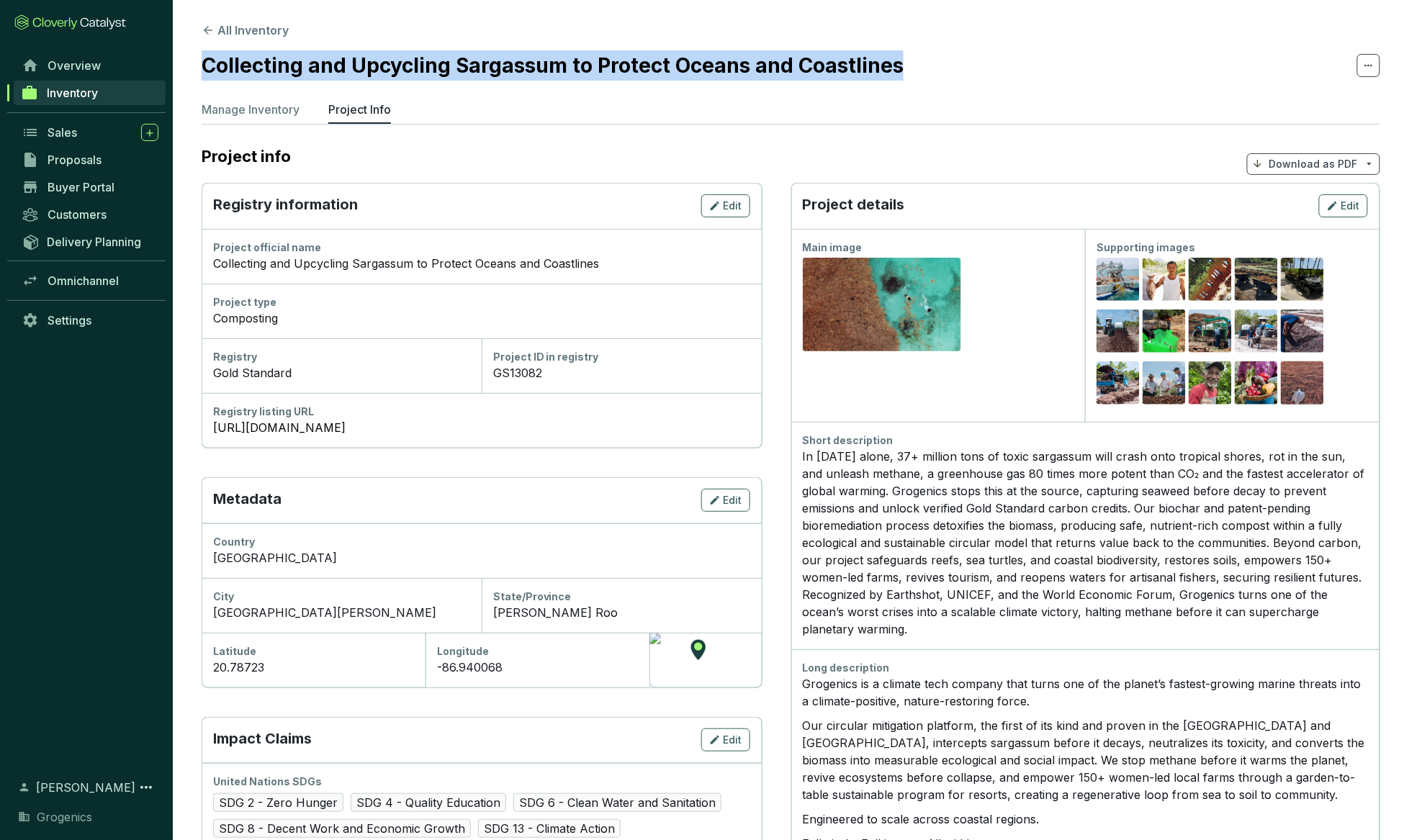
drag, startPoint x: 205, startPoint y: 64, endPoint x: 901, endPoint y: 64, distance: 696.0
click at [861, 64] on section "Collecting and Upcycling Sargassum to Protect Oceans and Coastlines" at bounding box center [791, 65] width 1179 height 30
copy h2 "Collecting and Upcycling Sargassum to Protect Oceans and Coastlines"
click at [861, 68] on section "Collecting and Upcycling Sargassum to Protect Oceans and Coastlines" at bounding box center [791, 65] width 1179 height 30
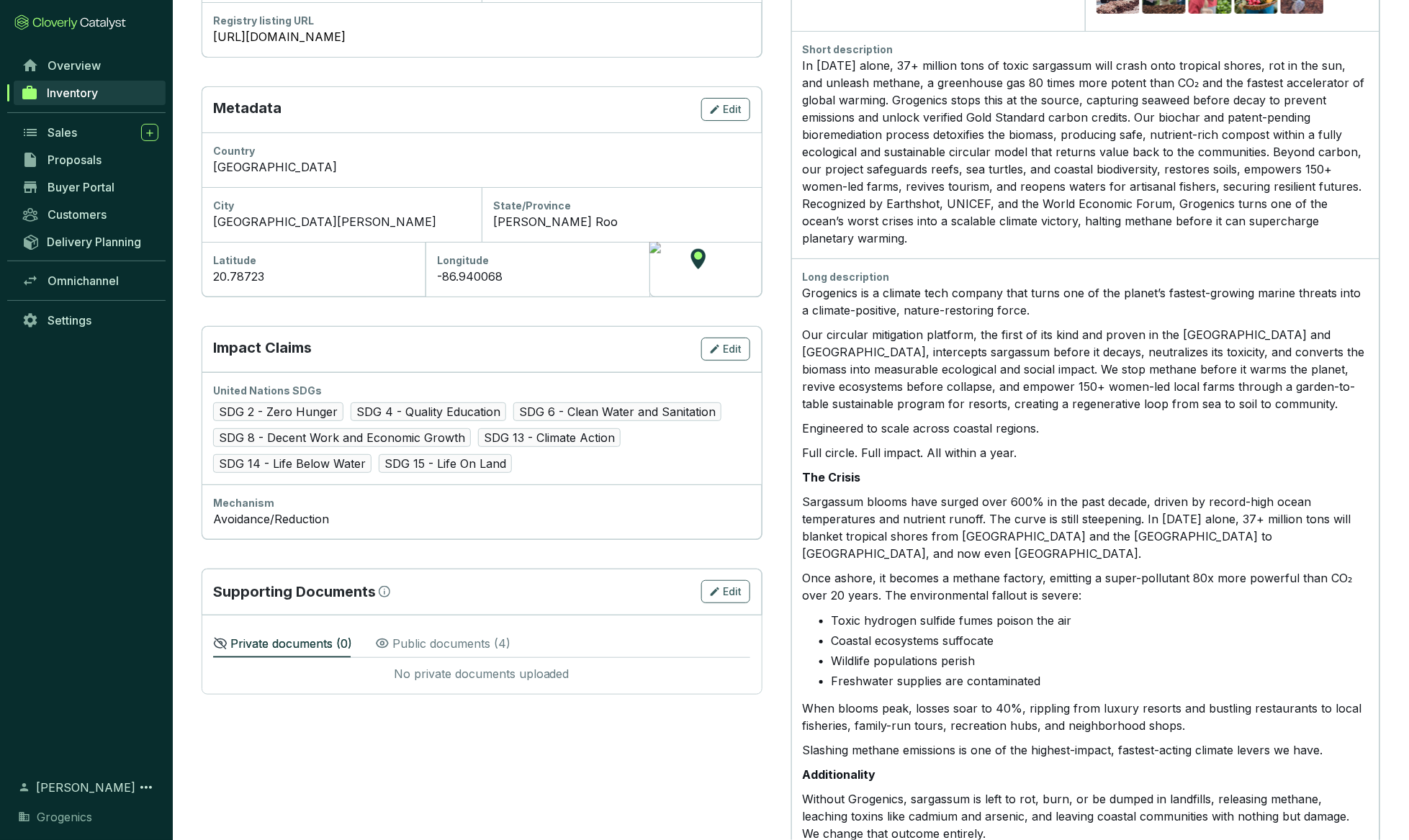
scroll to position [403, 0]
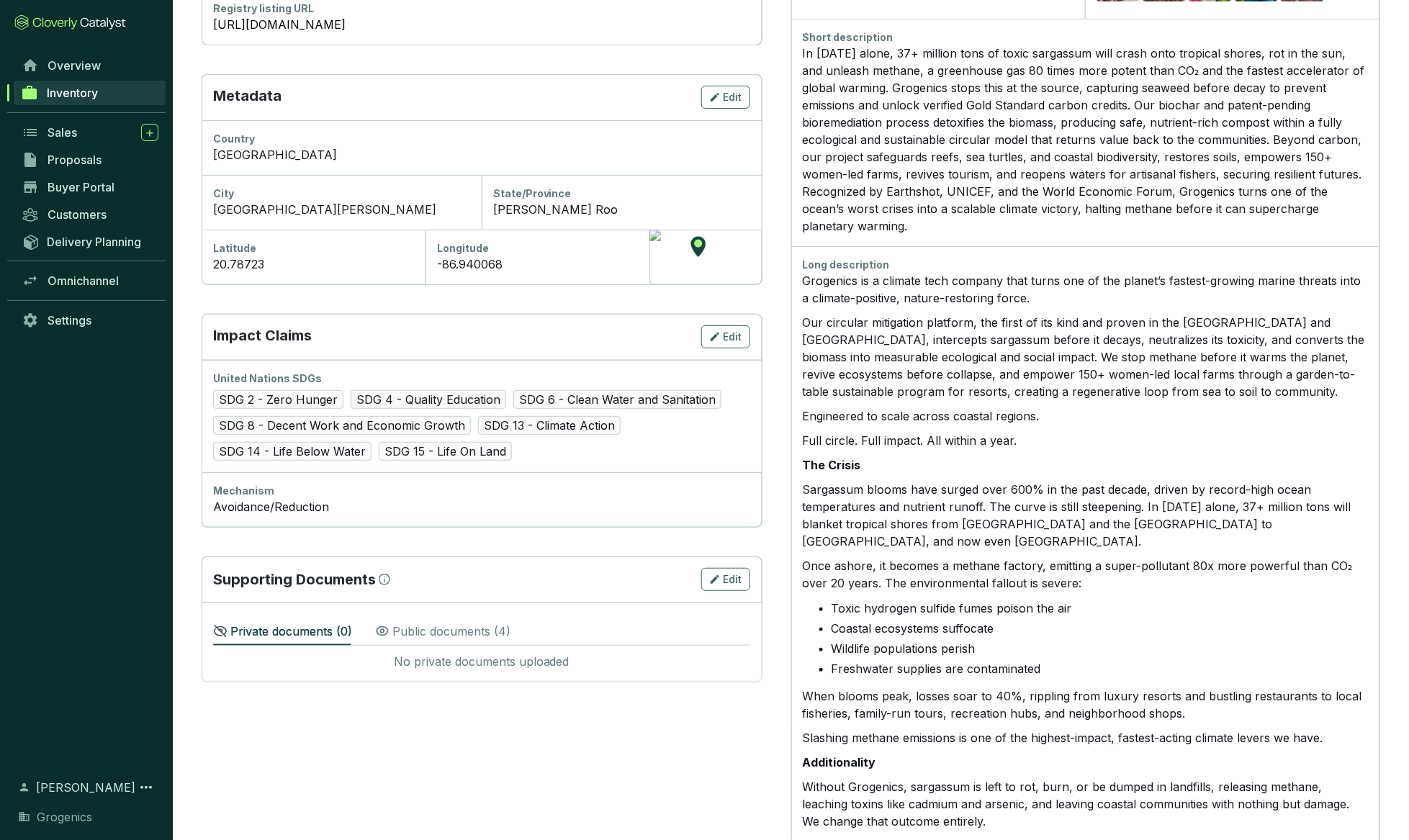
click at [457, 627] on p "Public documents ( 4 )" at bounding box center [451, 631] width 118 height 18
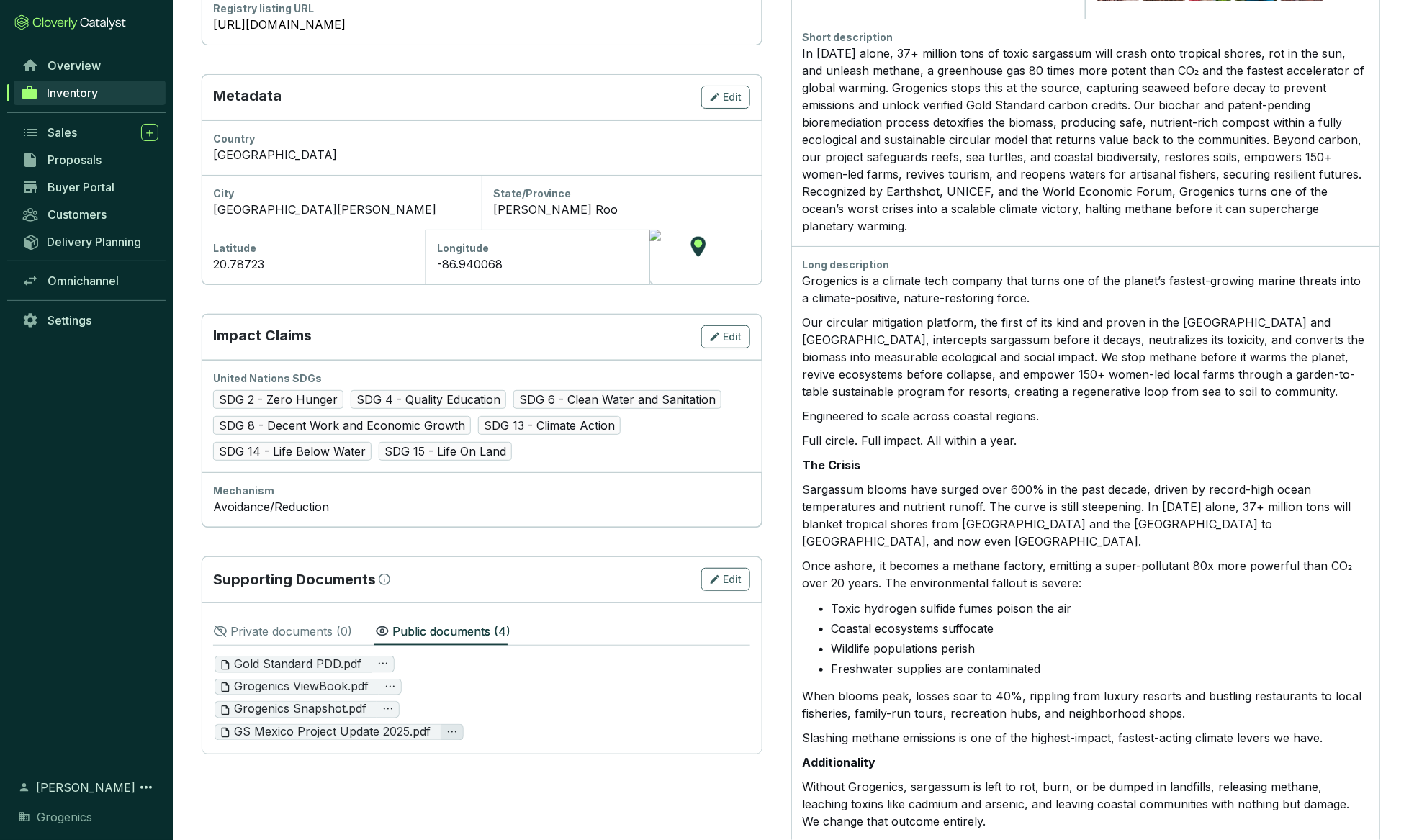
click at [453, 727] on icon "ellipsis" at bounding box center [452, 732] width 12 height 12
click at [428, 770] on span "Delete" at bounding box center [432, 770] width 44 height 16
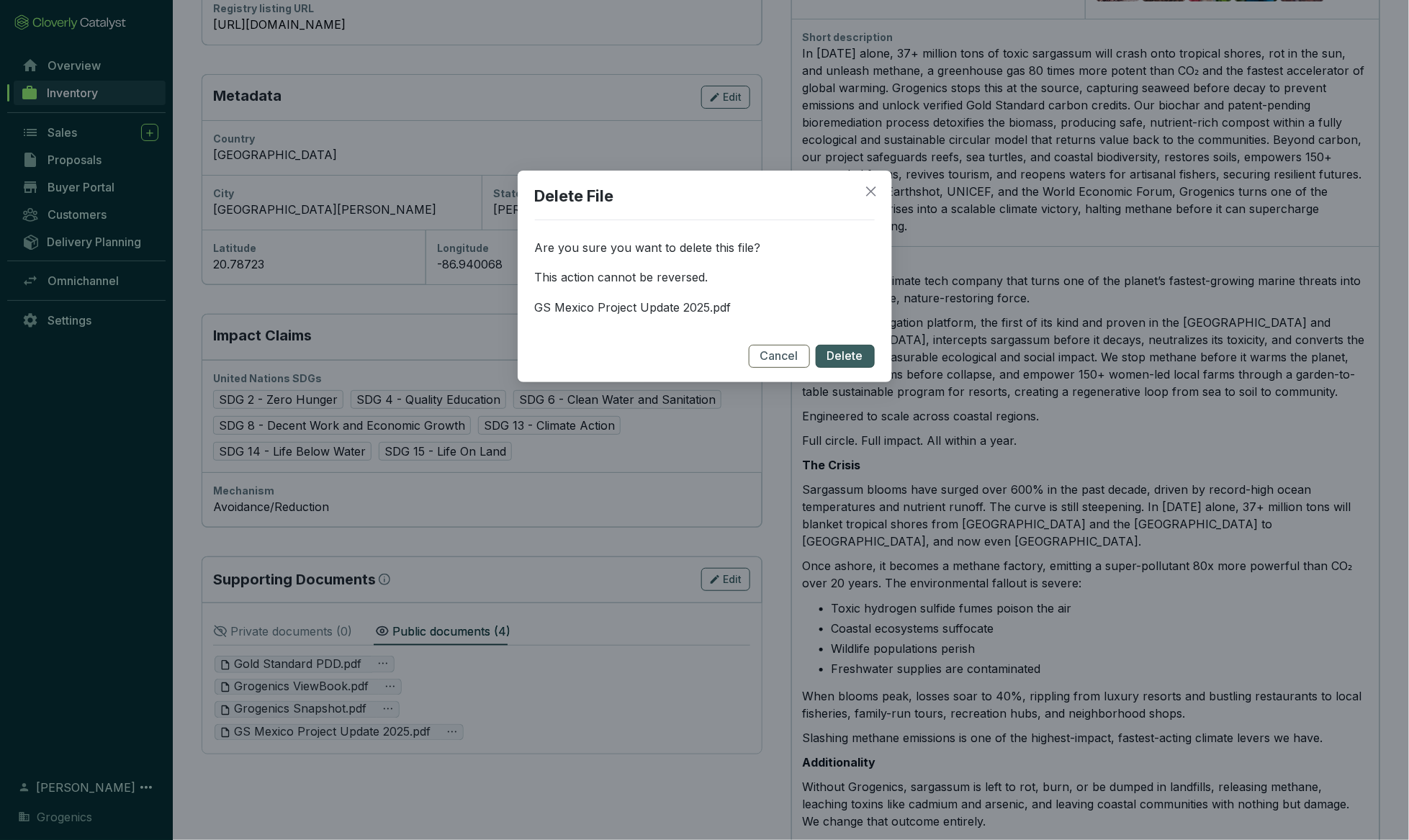
click at [848, 353] on span "Delete" at bounding box center [844, 356] width 36 height 16
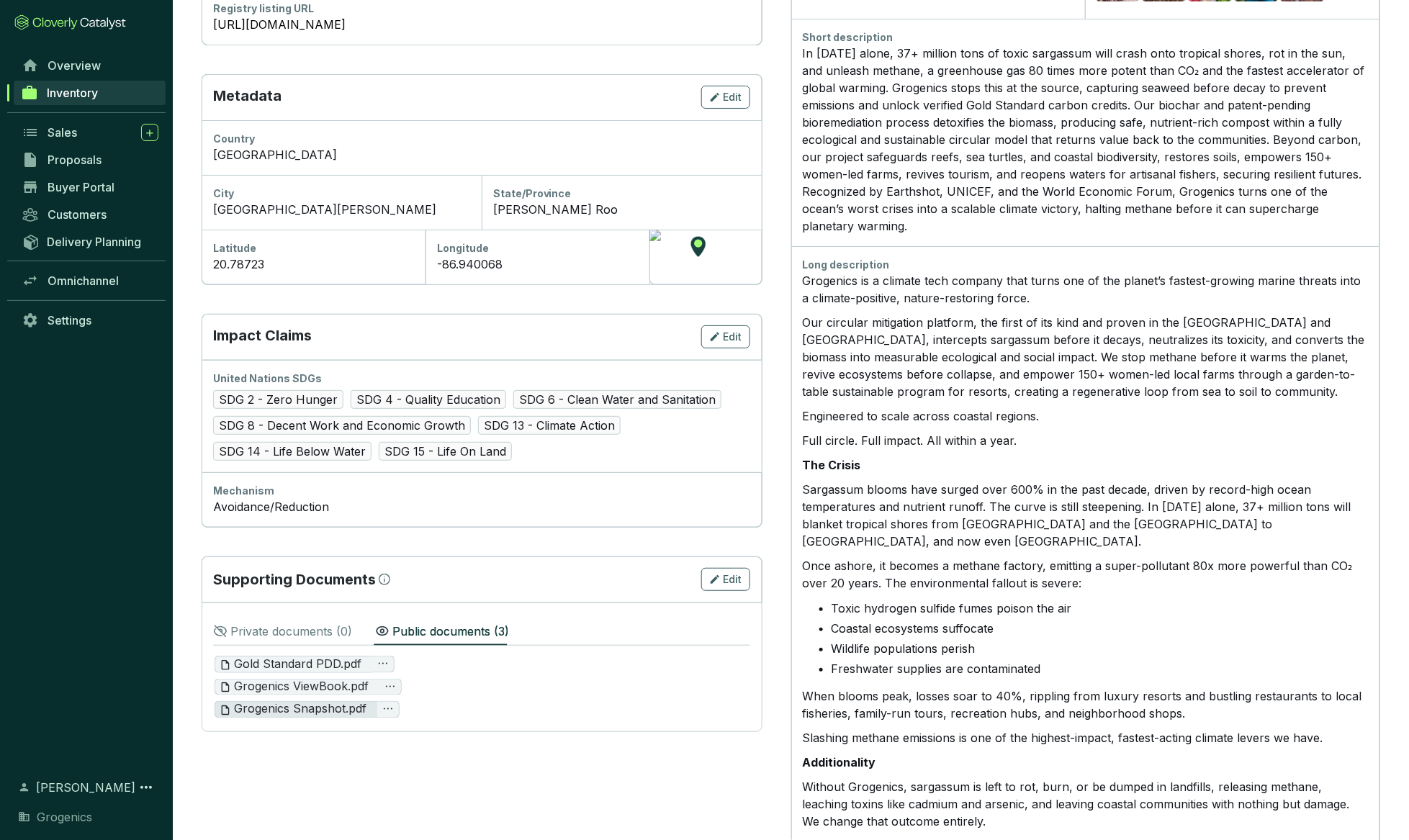
click at [334, 707] on span "Grogenics Snapshot.pdf" at bounding box center [292, 709] width 147 height 16
click at [724, 579] on span "Edit" at bounding box center [733, 579] width 18 height 14
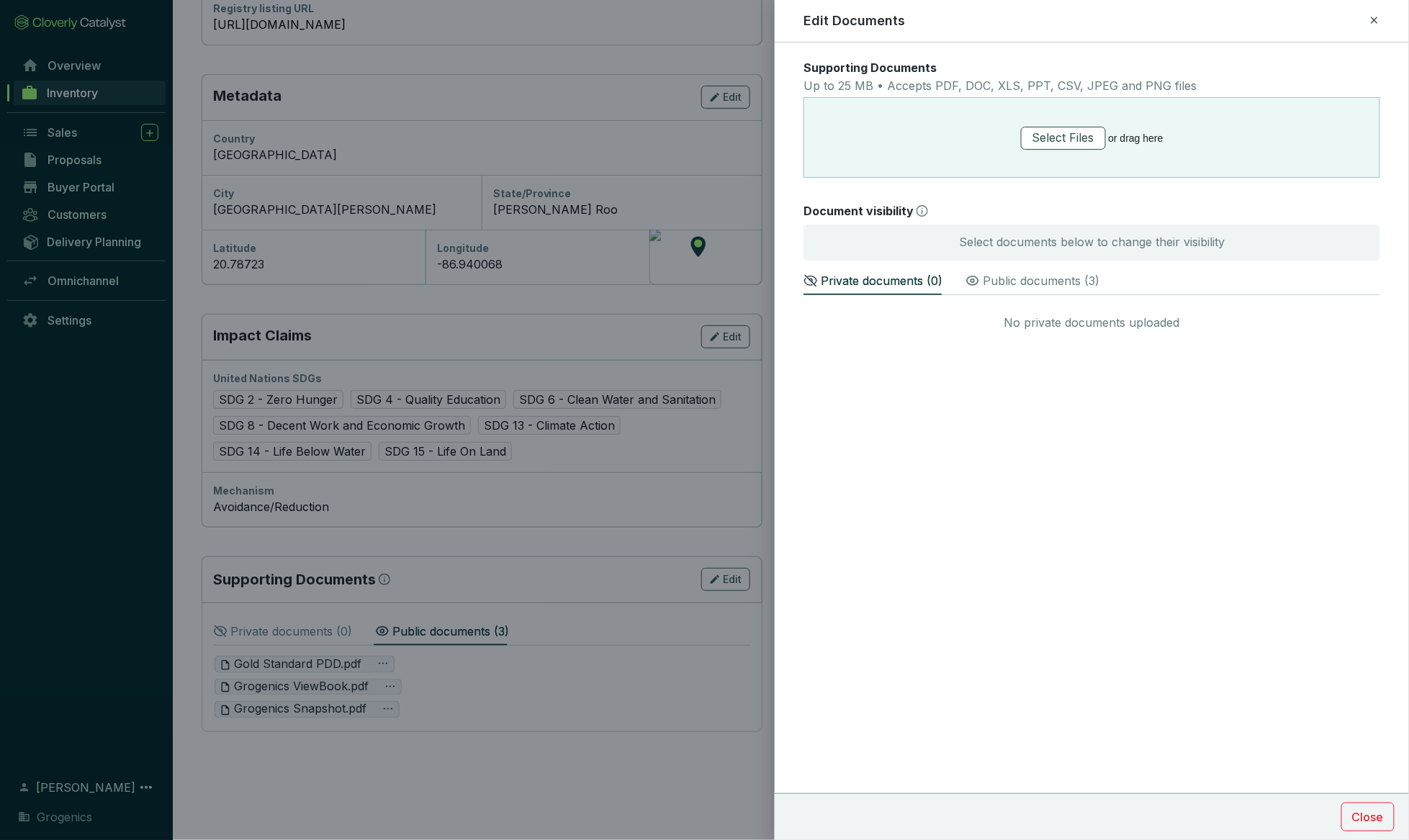
click at [861, 136] on span "Select Files" at bounding box center [1063, 137] width 62 height 18
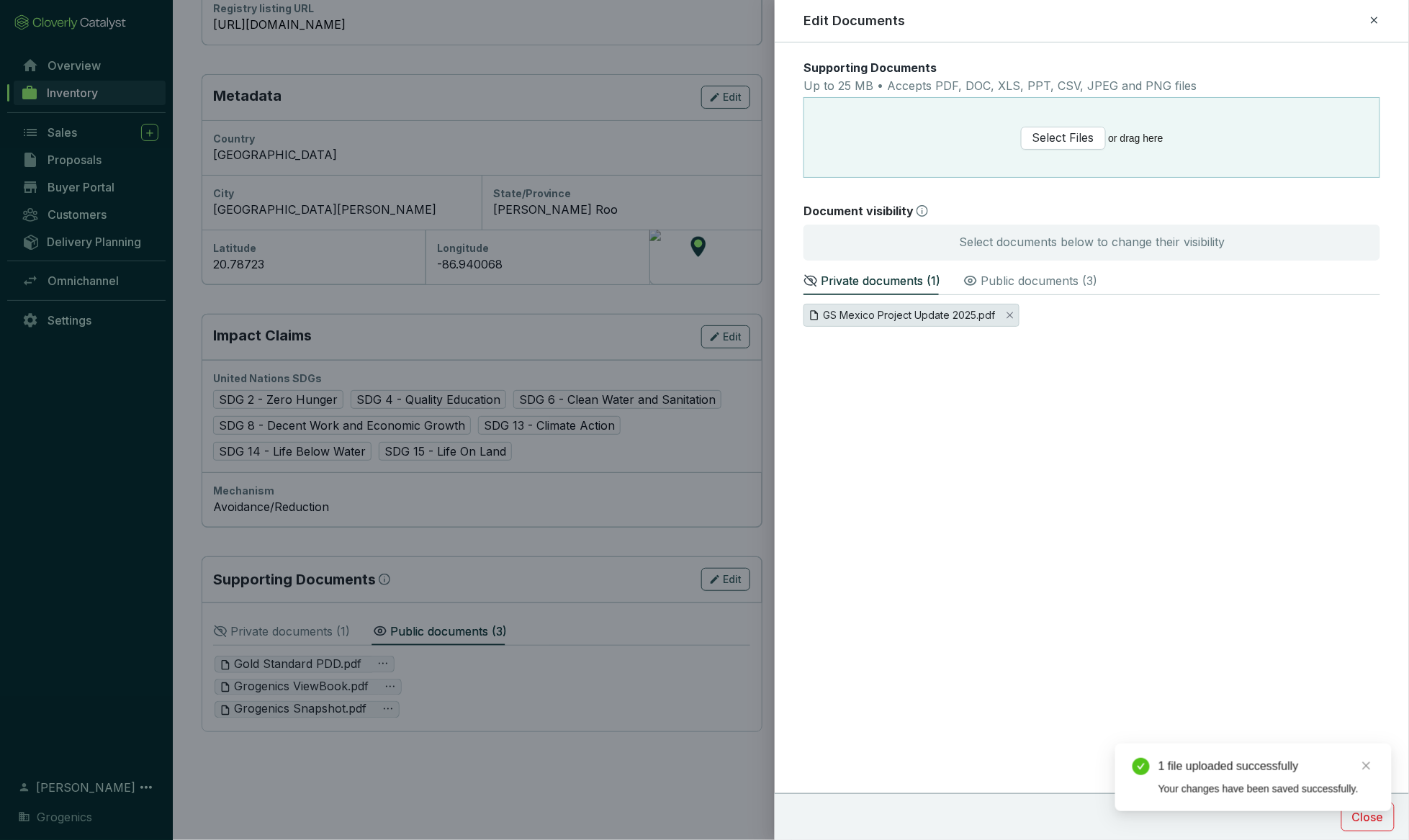
click at [861, 314] on span "GS Mexico Project Update 2025.pdf" at bounding box center [908, 315] width 172 height 16
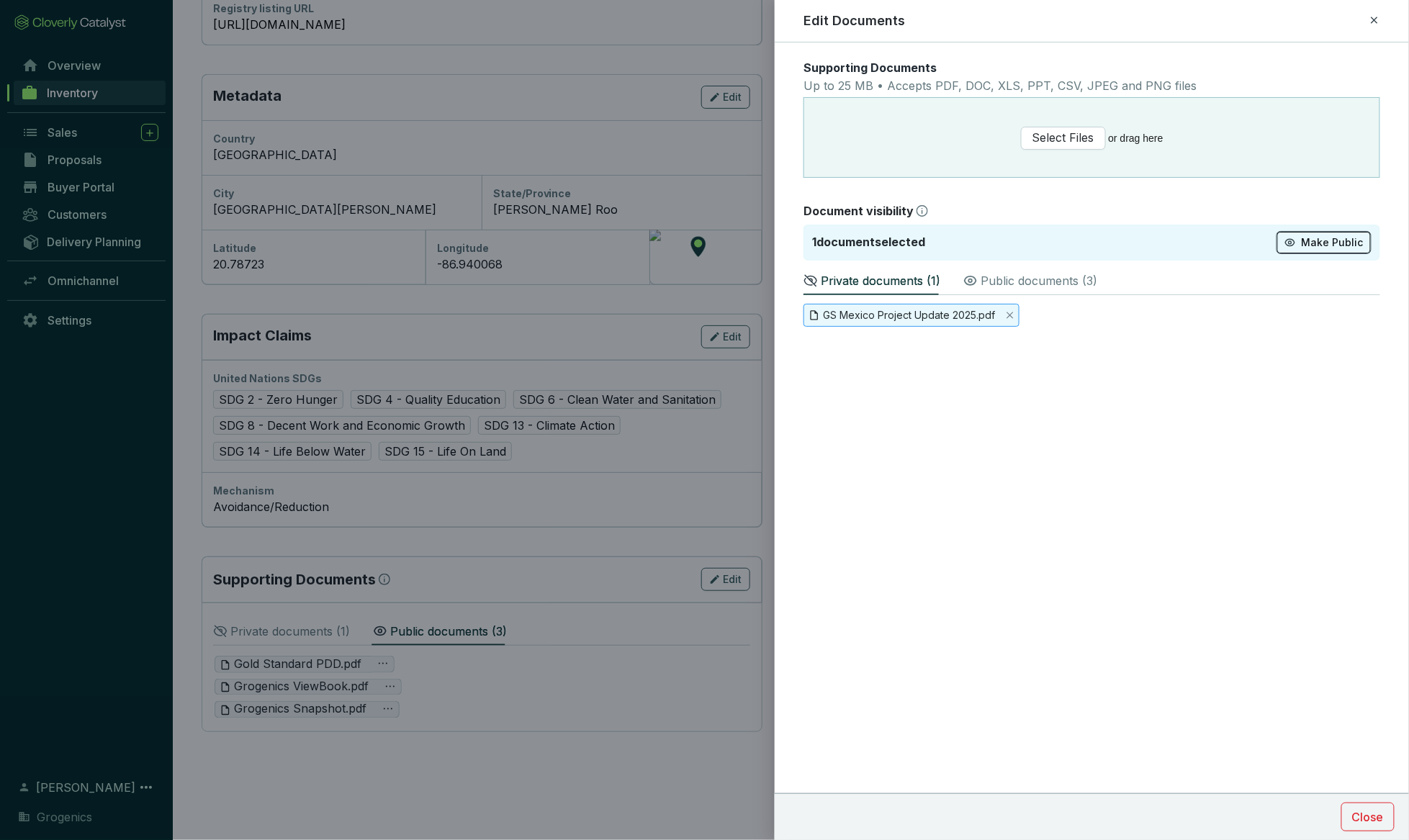
click at [861, 243] on span "Make Public" at bounding box center [1333, 242] width 62 height 14
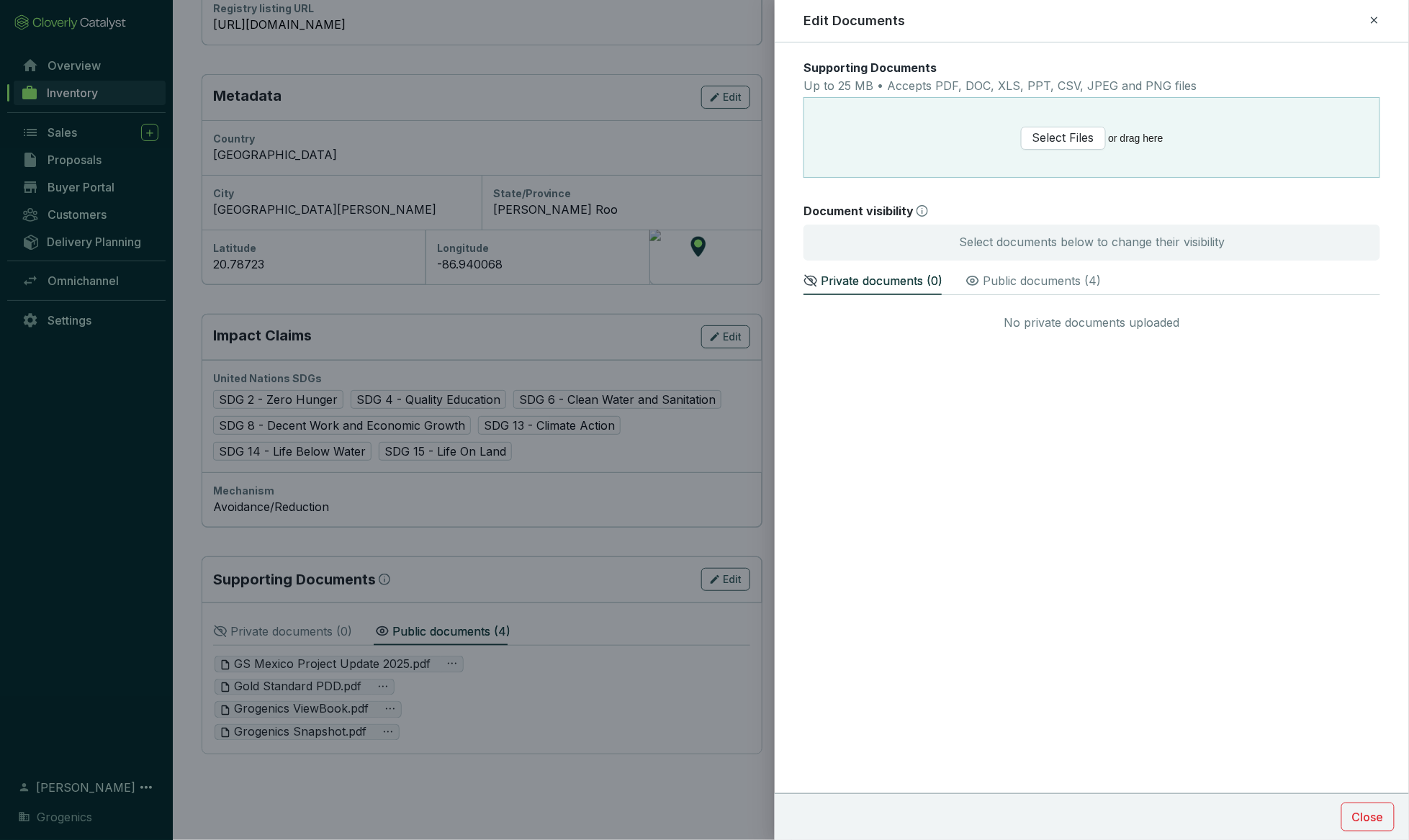
click at [861, 18] on icon at bounding box center [1375, 20] width 12 height 18
